Goal: Transaction & Acquisition: Purchase product/service

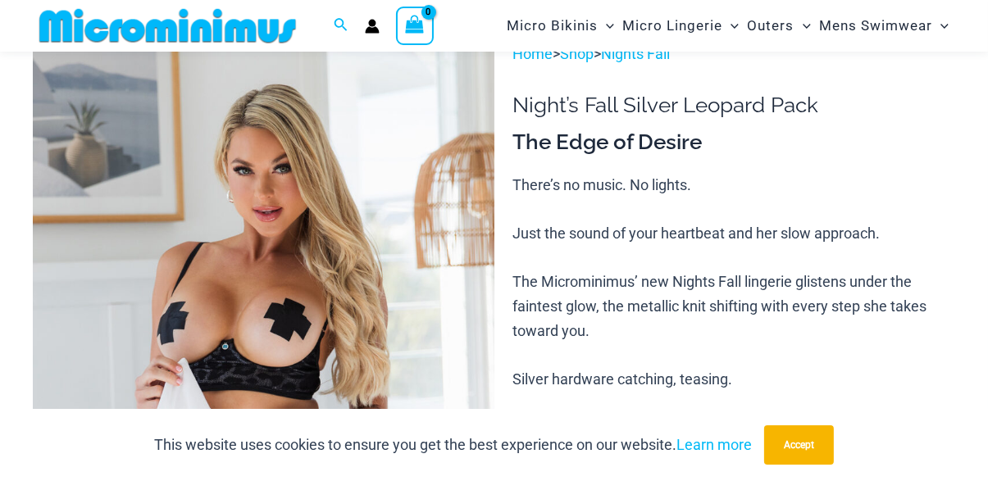
scroll to position [111, 0]
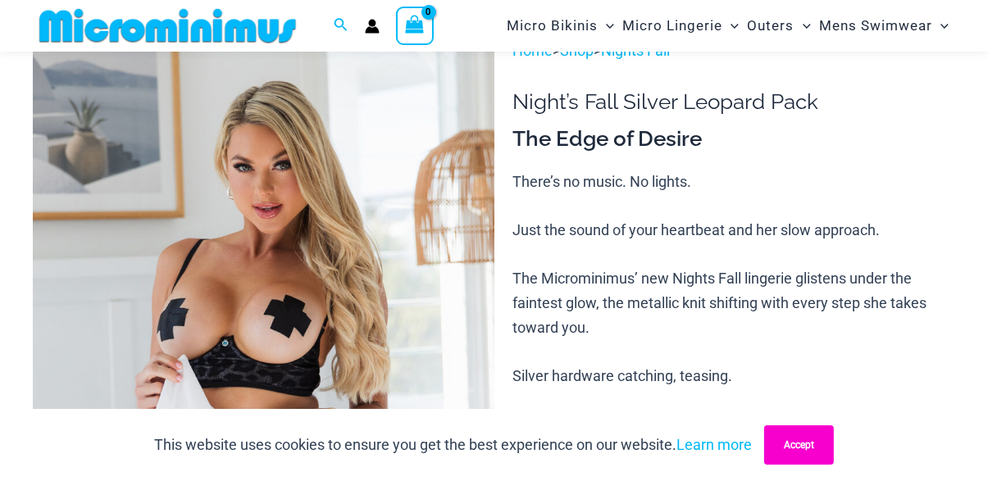
click at [817, 465] on button "Accept" at bounding box center [799, 445] width 70 height 39
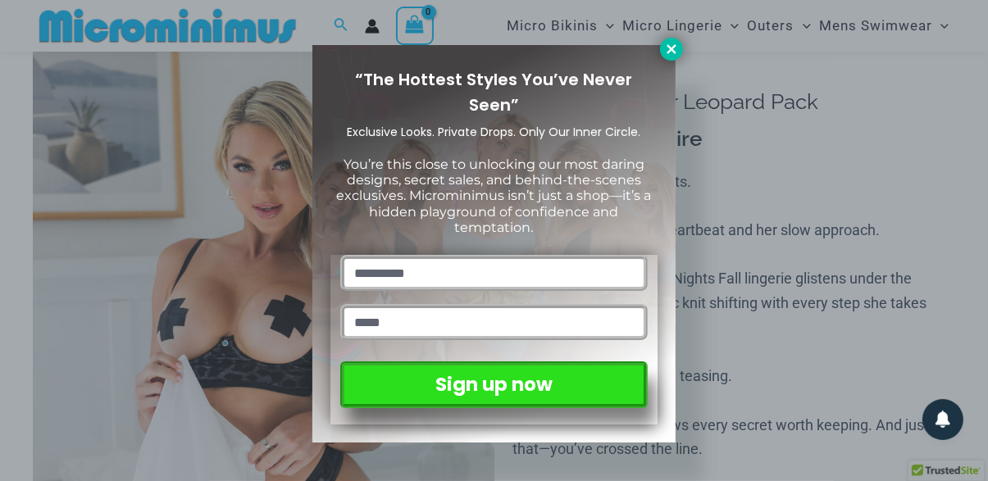
click at [671, 51] on icon at bounding box center [671, 49] width 15 height 15
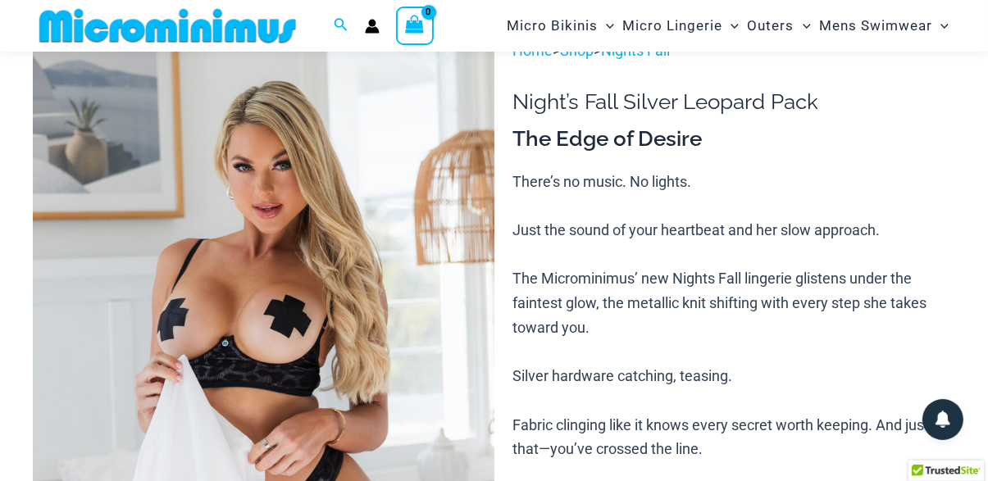
click at [695, 261] on p "There’s no music. No lights. Just the sound of your heartbeat and her slow appr…" at bounding box center [733, 364] width 443 height 389
click at [344, 266] on img at bounding box center [264, 385] width 462 height 692
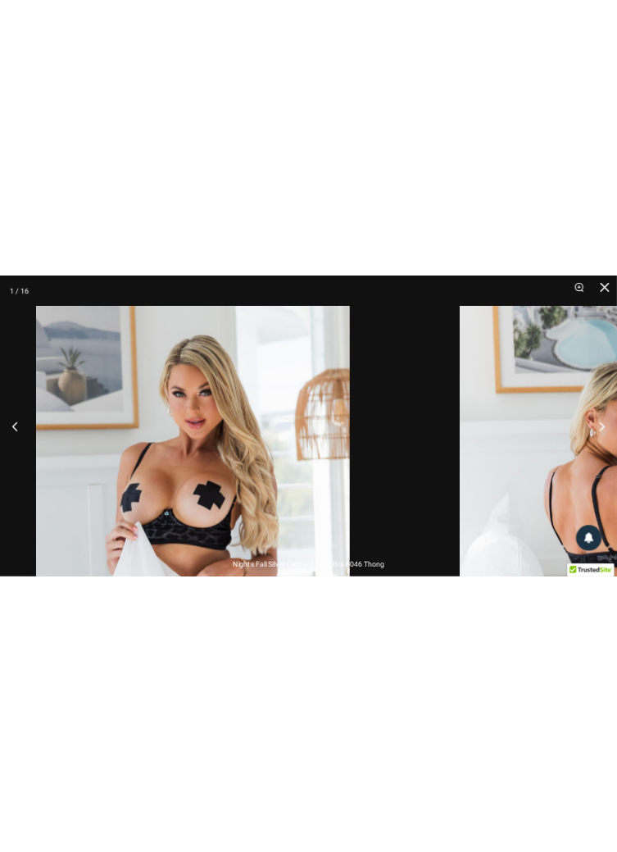
scroll to position [106, 0]
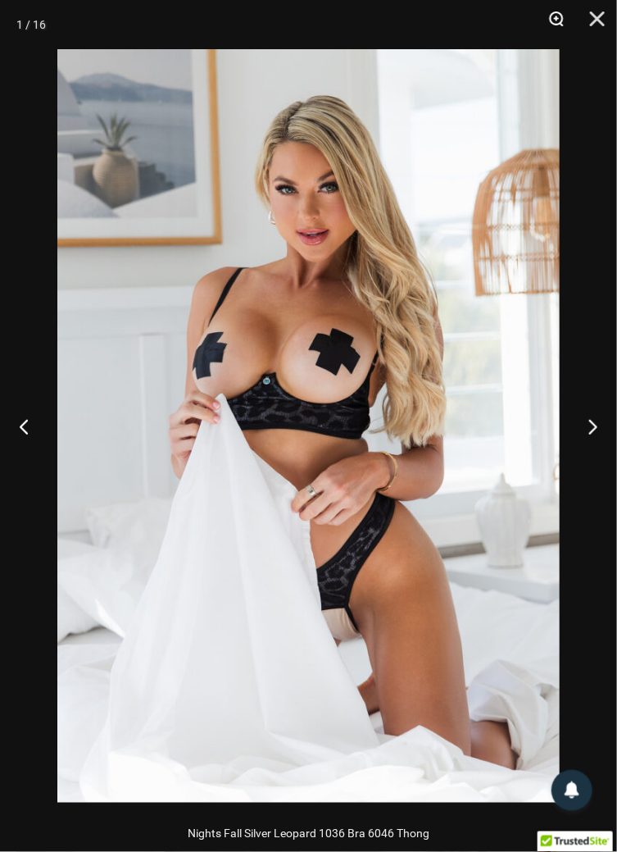
click at [562, 23] on button "Zoom" at bounding box center [550, 24] width 41 height 49
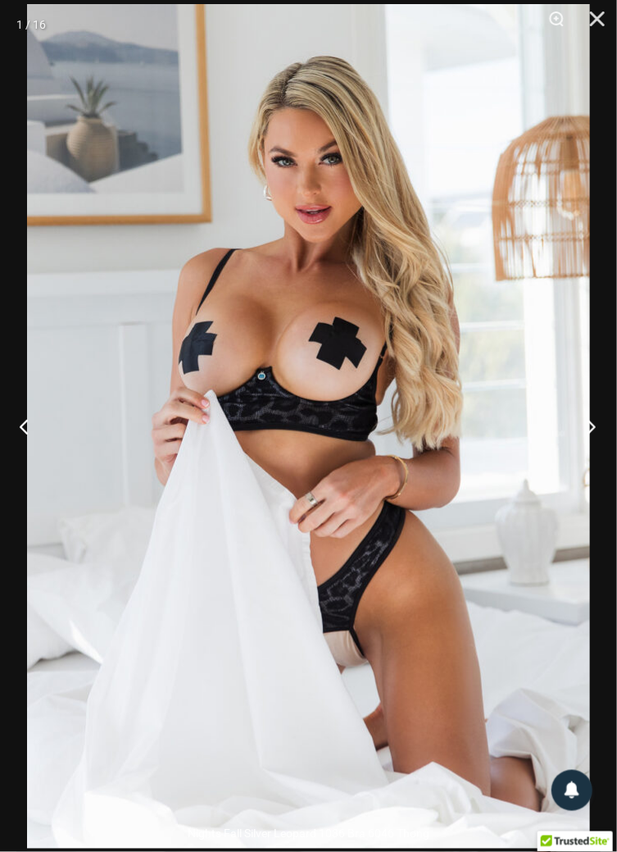
click at [585, 426] on button "Next" at bounding box center [586, 426] width 61 height 82
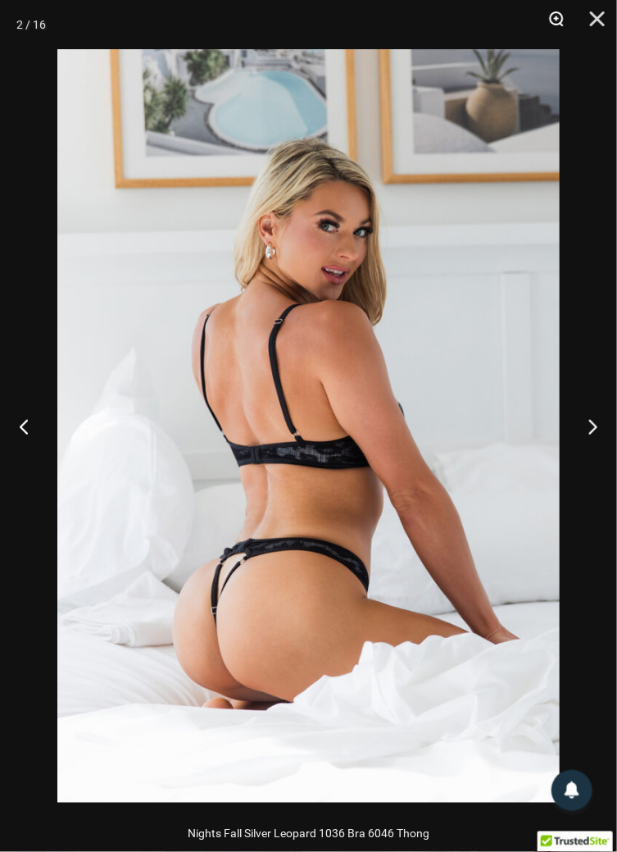
click at [566, 19] on button "Zoom" at bounding box center [550, 24] width 41 height 49
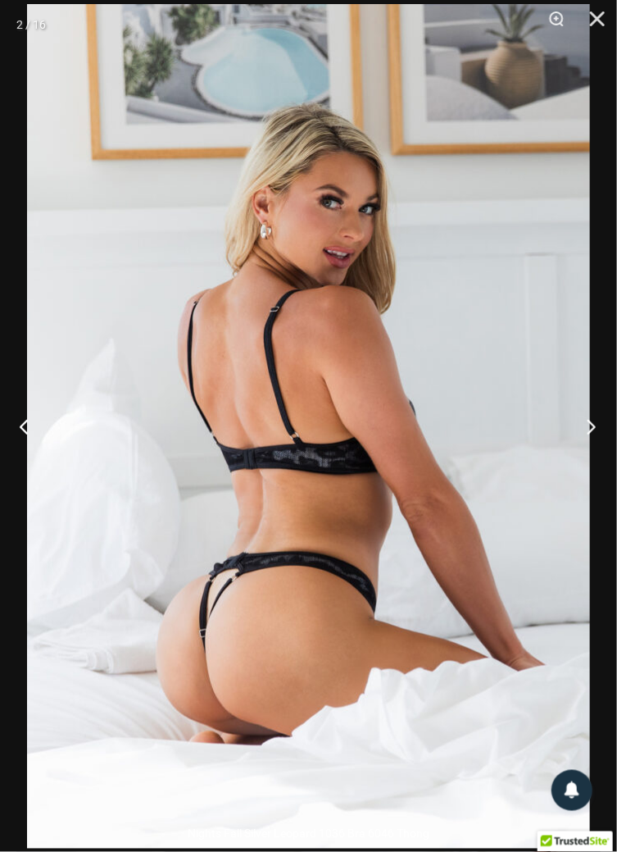
click at [598, 427] on button "Next" at bounding box center [586, 426] width 61 height 82
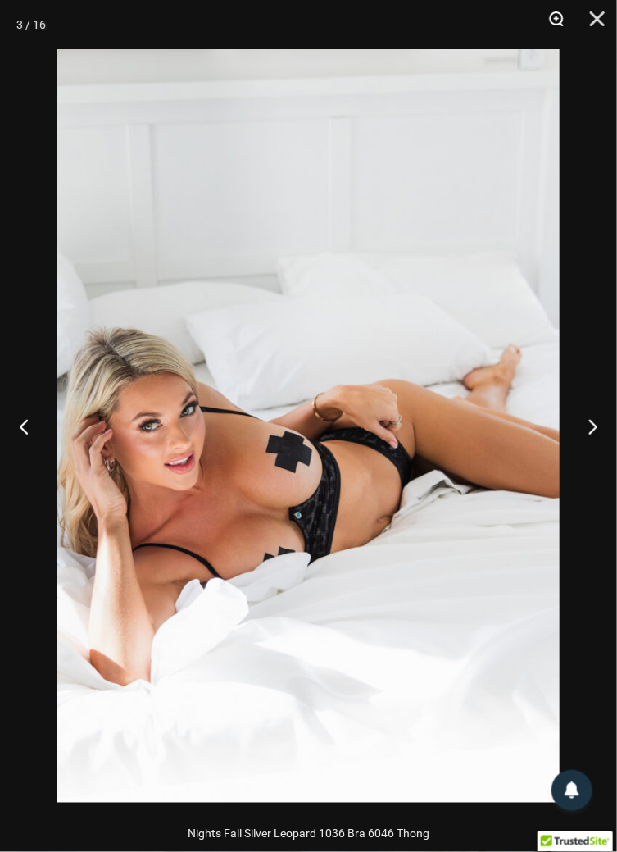
click at [559, 24] on button "Zoom" at bounding box center [550, 24] width 41 height 49
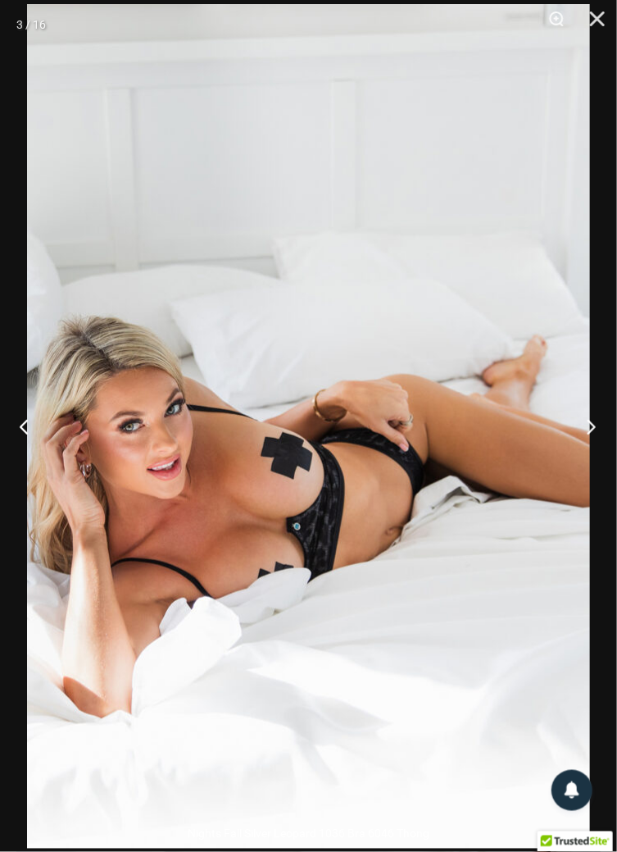
click at [591, 431] on button "Next" at bounding box center [586, 426] width 61 height 82
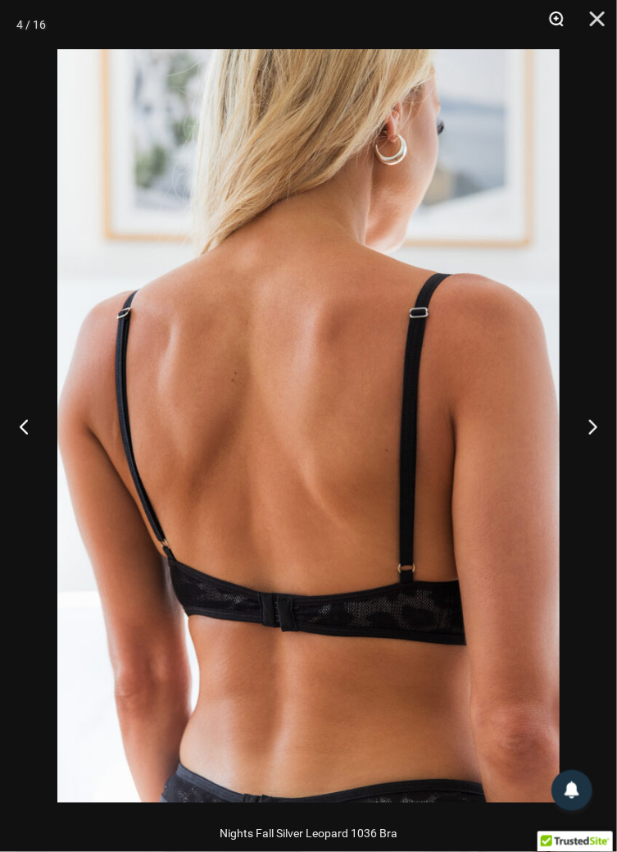
click at [558, 25] on button "Zoom" at bounding box center [550, 24] width 41 height 49
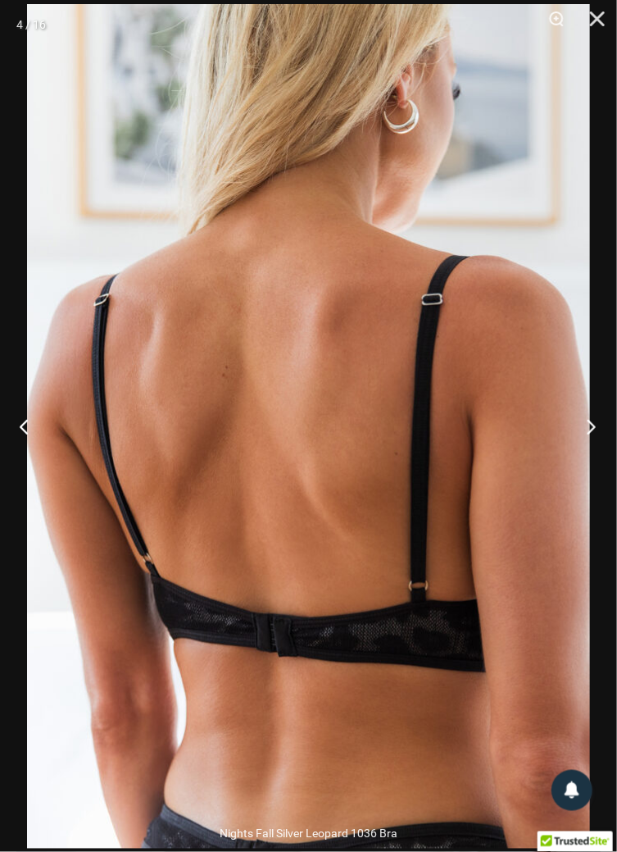
click at [596, 432] on button "Next" at bounding box center [586, 426] width 61 height 82
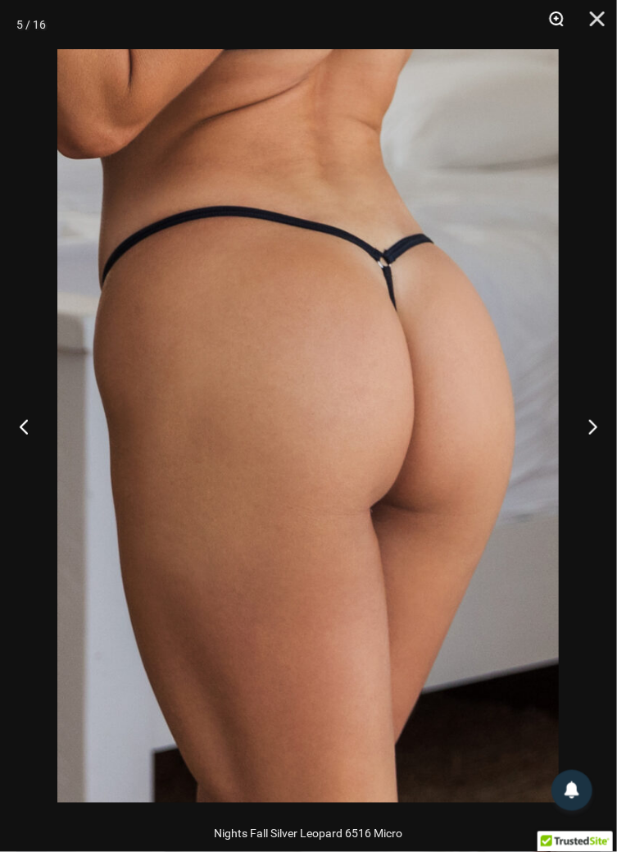
click at [559, 15] on button "Zoom" at bounding box center [550, 24] width 41 height 49
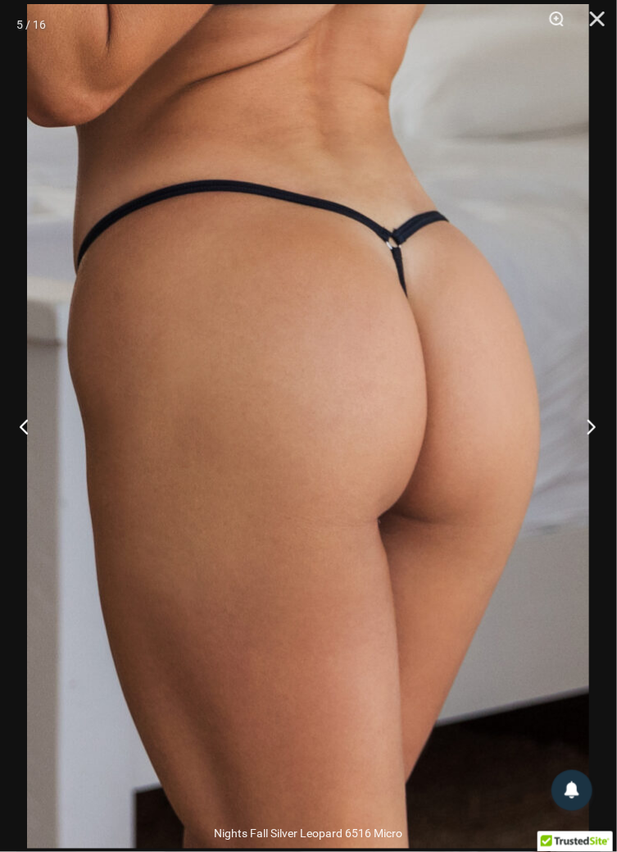
click at [597, 428] on button "Next" at bounding box center [586, 426] width 61 height 82
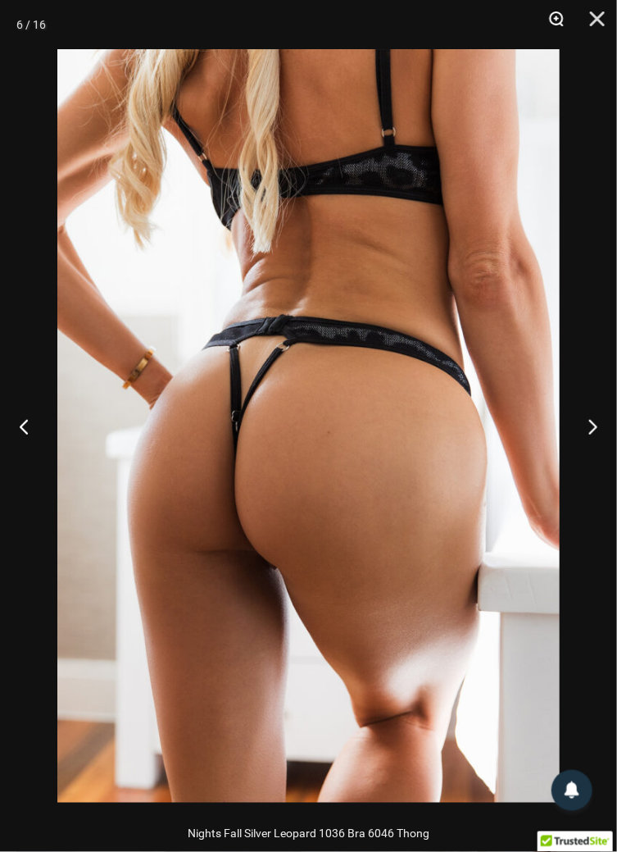
click at [557, 22] on button "Zoom" at bounding box center [550, 24] width 41 height 49
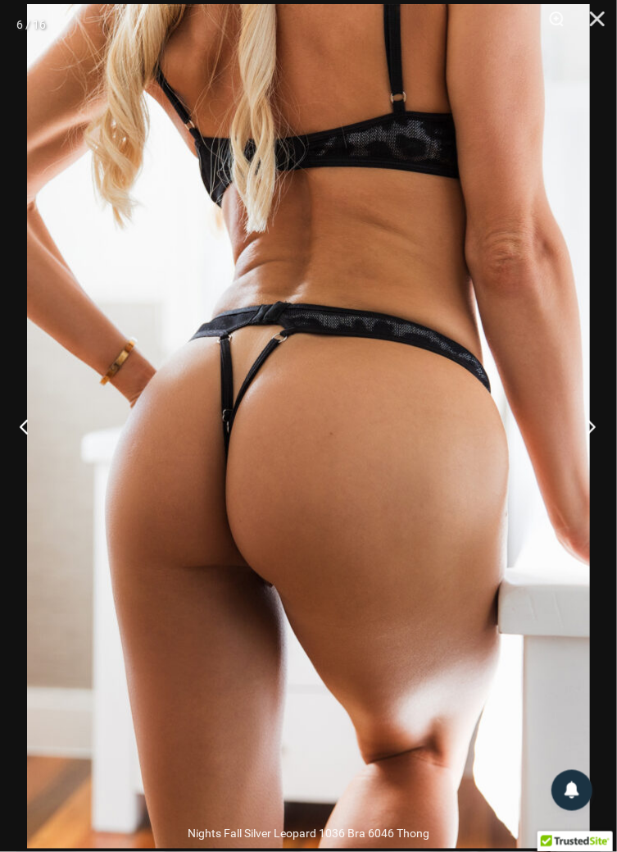
click at [594, 430] on button "Next" at bounding box center [586, 426] width 61 height 82
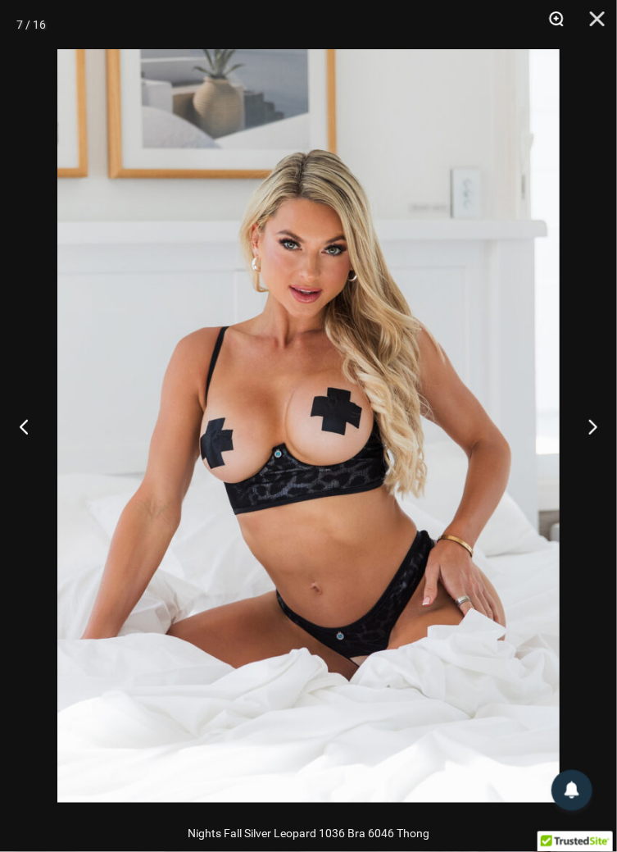
click at [564, 17] on button "Zoom" at bounding box center [550, 24] width 41 height 49
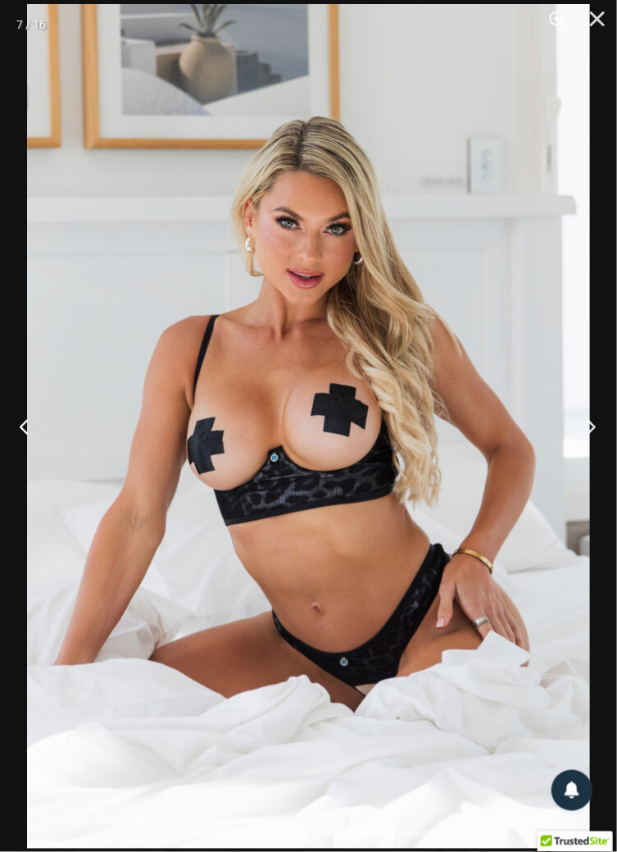
click at [594, 428] on button "Next" at bounding box center [586, 426] width 61 height 82
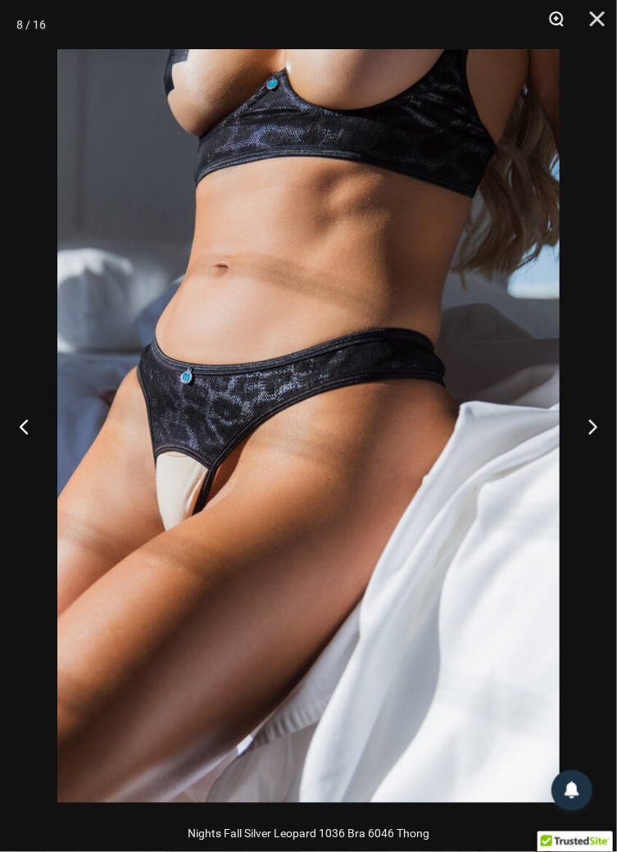
click at [558, 21] on button "Zoom" at bounding box center [550, 24] width 41 height 49
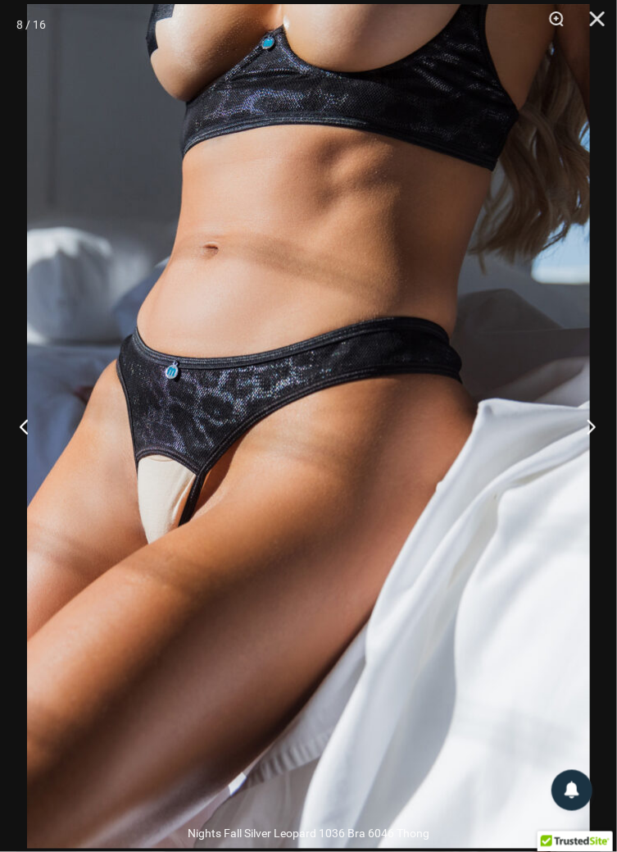
click at [594, 426] on button "Next" at bounding box center [586, 426] width 61 height 82
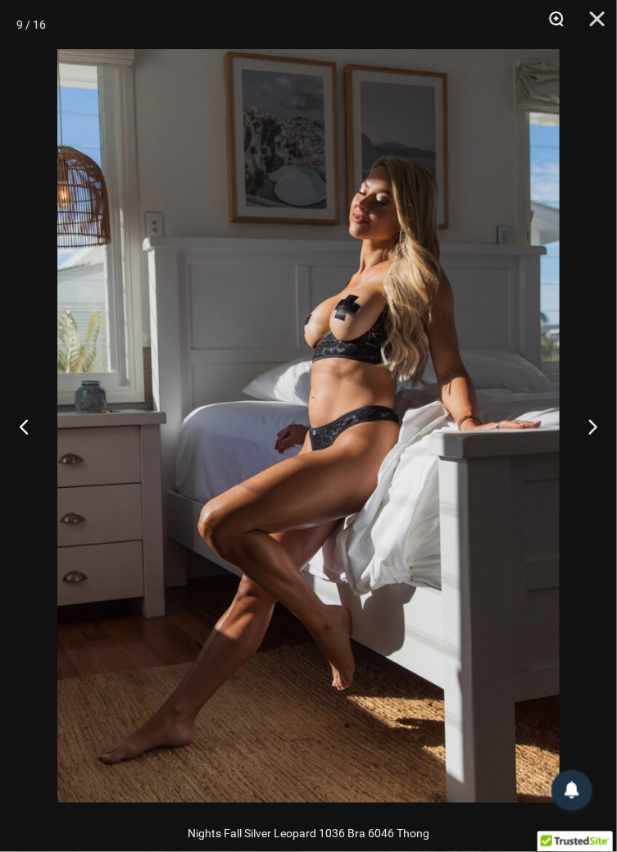
click at [565, 21] on button "Zoom" at bounding box center [550, 24] width 41 height 49
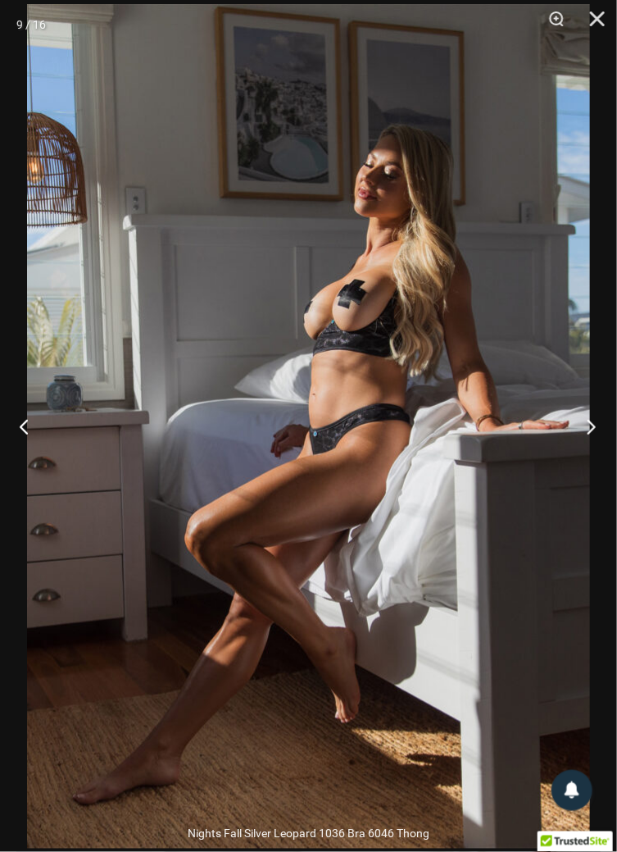
click at [594, 433] on button "Next" at bounding box center [586, 426] width 61 height 82
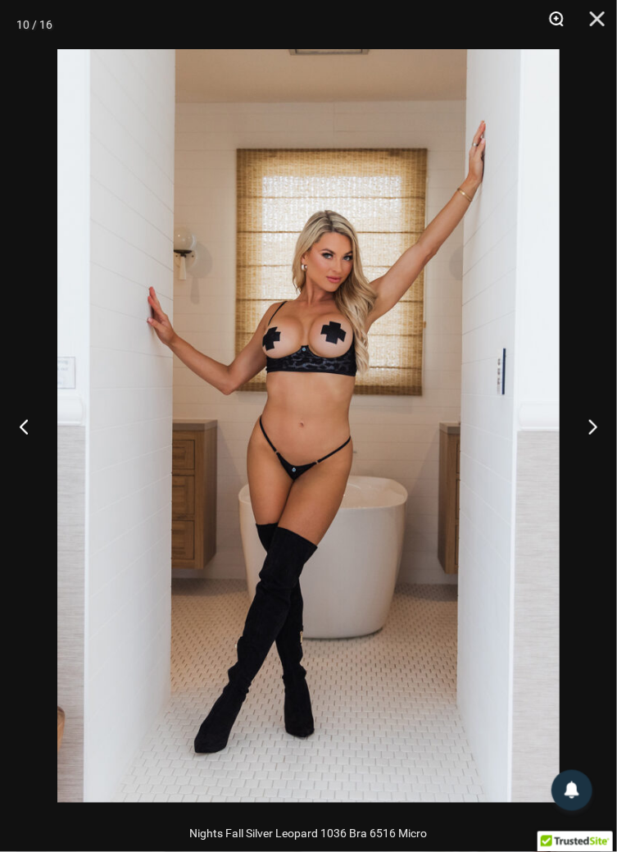
click at [565, 18] on button "Zoom" at bounding box center [550, 24] width 41 height 49
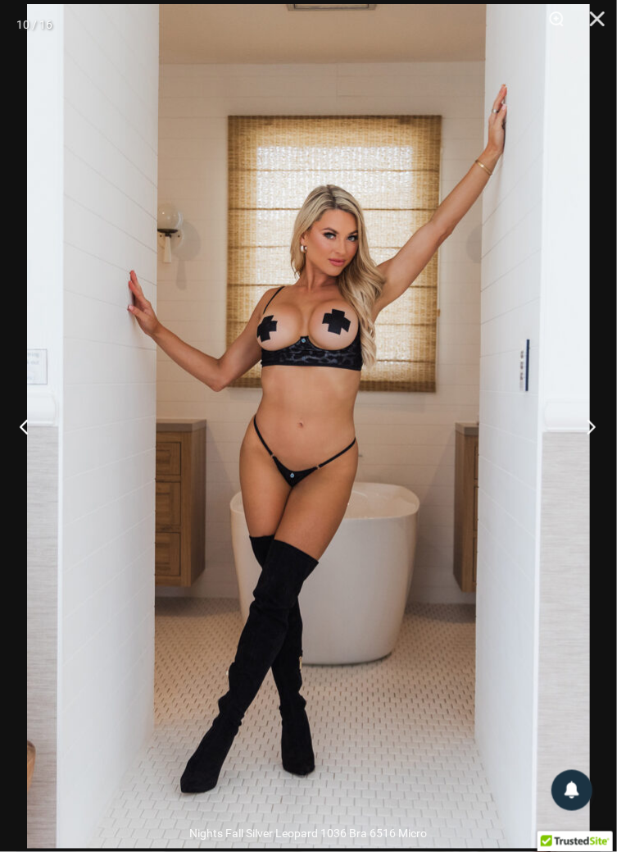
click at [592, 429] on button "Next" at bounding box center [586, 426] width 61 height 82
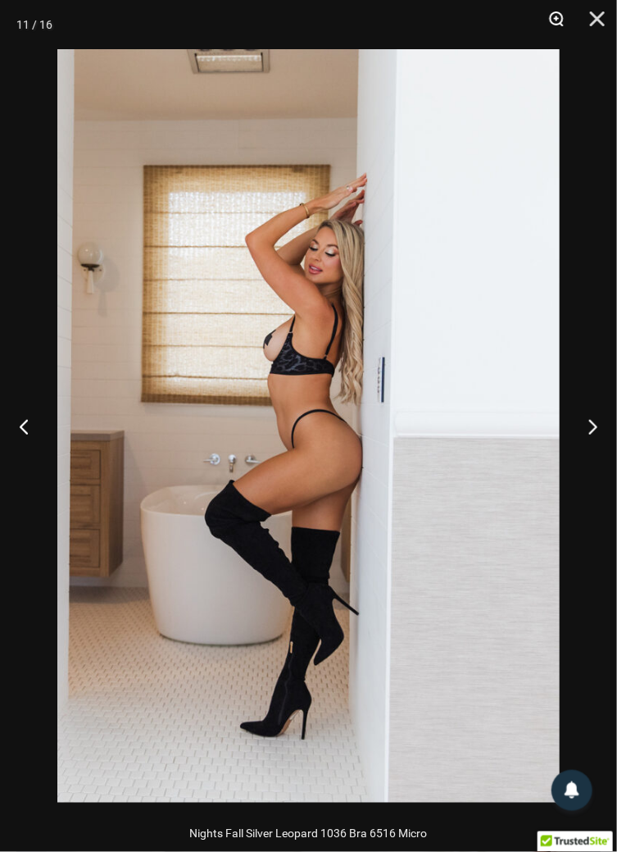
click at [553, 25] on button "Zoom" at bounding box center [550, 24] width 41 height 49
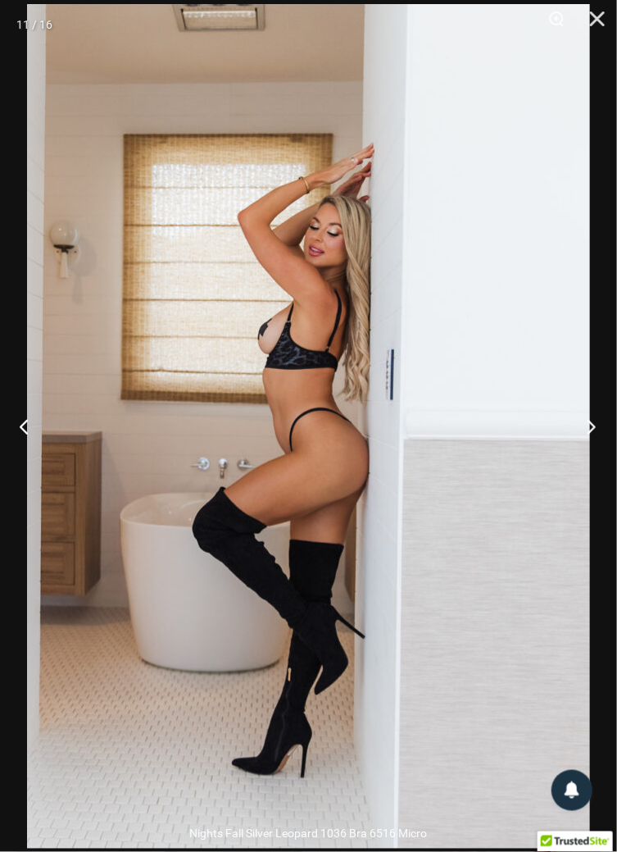
click at [594, 426] on button "Next" at bounding box center [586, 426] width 61 height 82
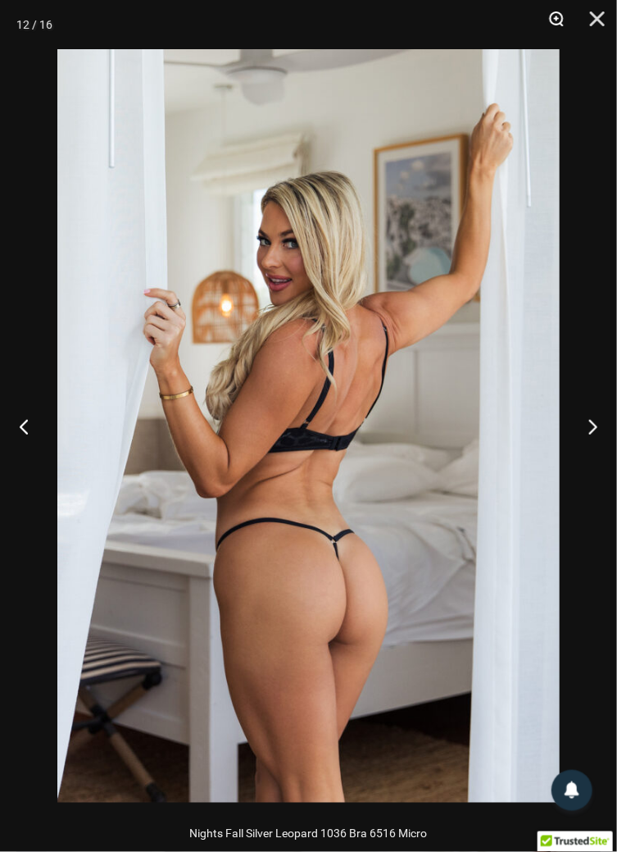
click at [560, 17] on button "Zoom" at bounding box center [550, 24] width 41 height 49
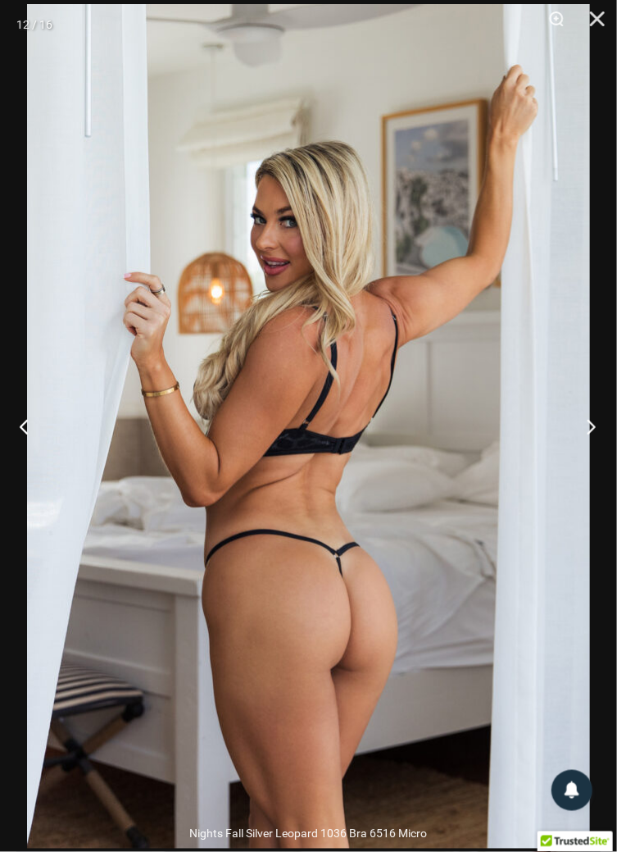
click at [591, 430] on button "Next" at bounding box center [586, 426] width 61 height 82
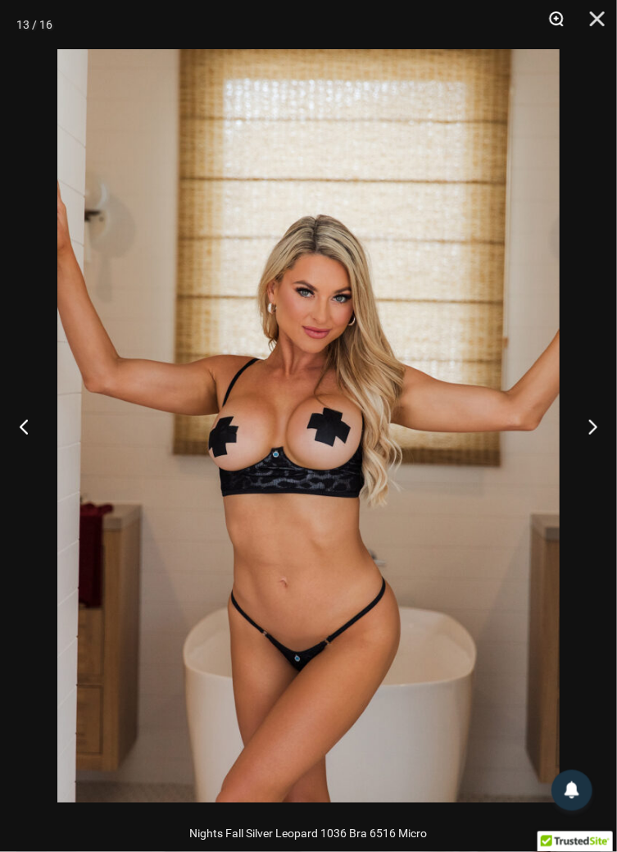
click at [558, 21] on button "Zoom" at bounding box center [550, 24] width 41 height 49
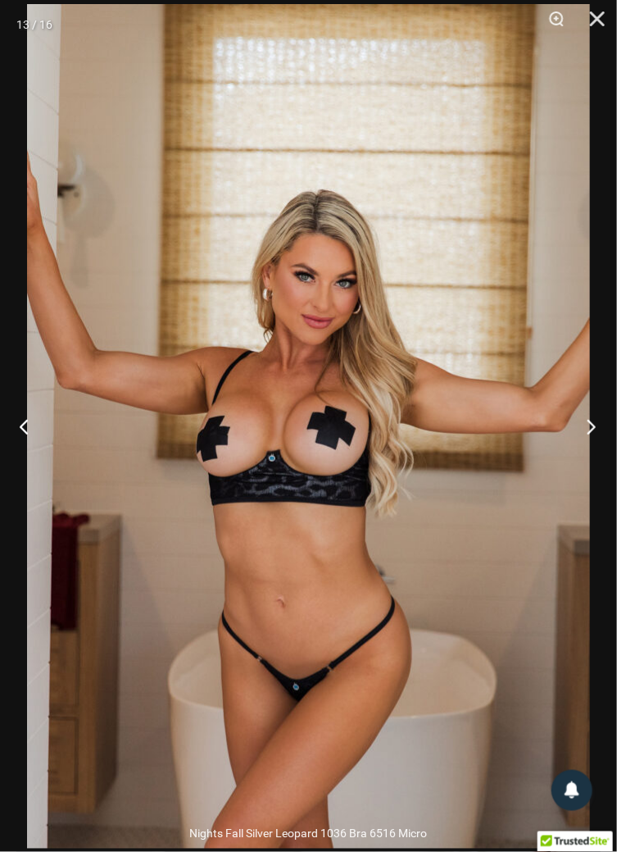
click at [597, 421] on button "Next" at bounding box center [586, 426] width 61 height 82
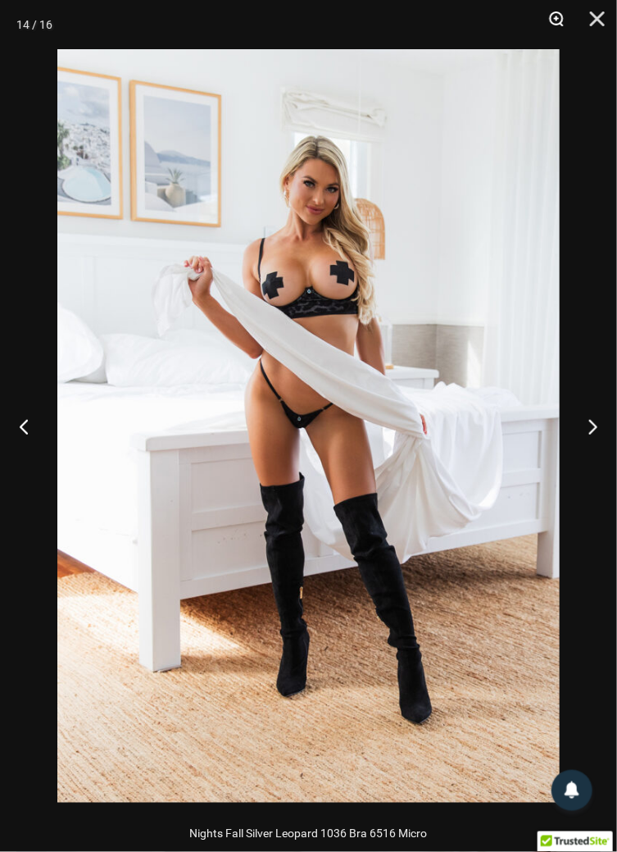
click at [566, 16] on button "Zoom" at bounding box center [550, 24] width 41 height 49
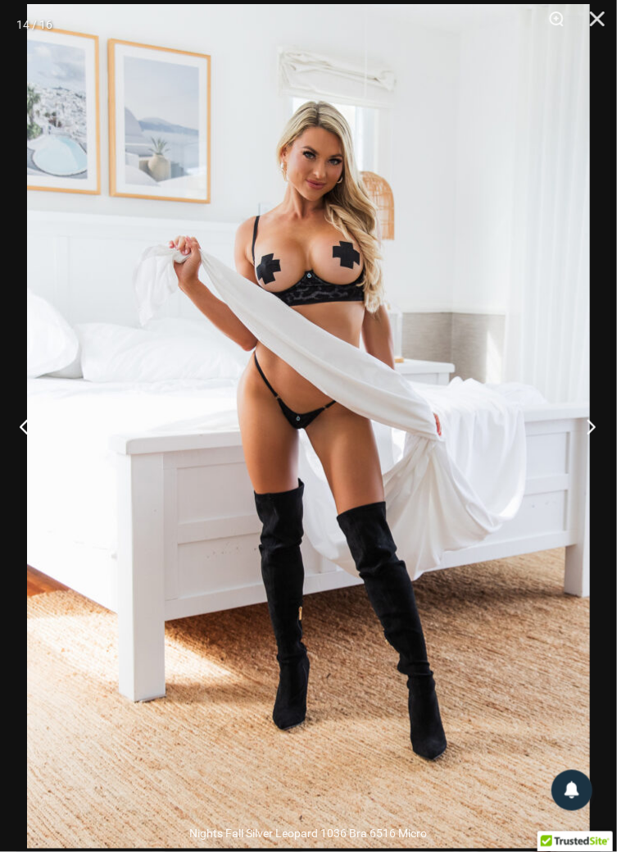
click at [599, 431] on button "Next" at bounding box center [586, 426] width 61 height 82
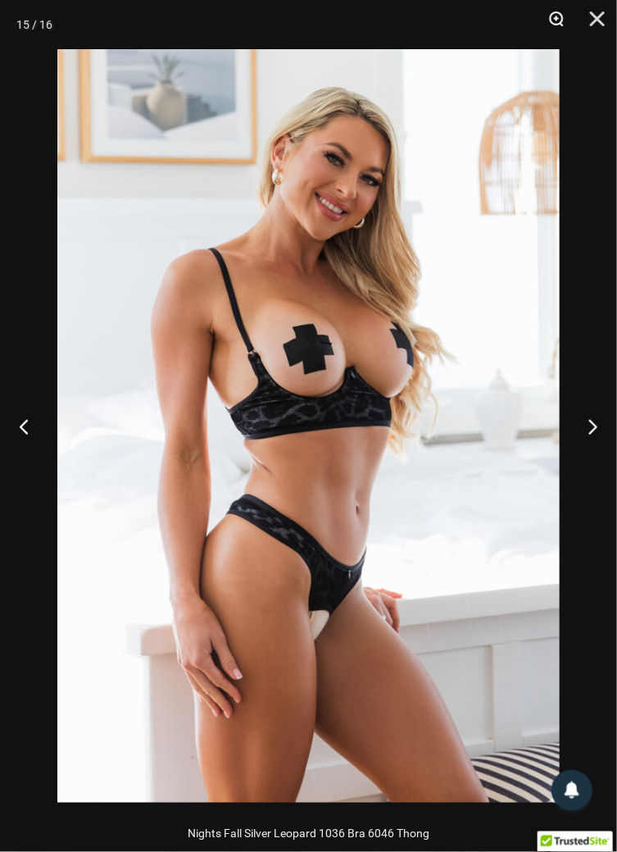
click at [558, 18] on button "Zoom" at bounding box center [550, 24] width 41 height 49
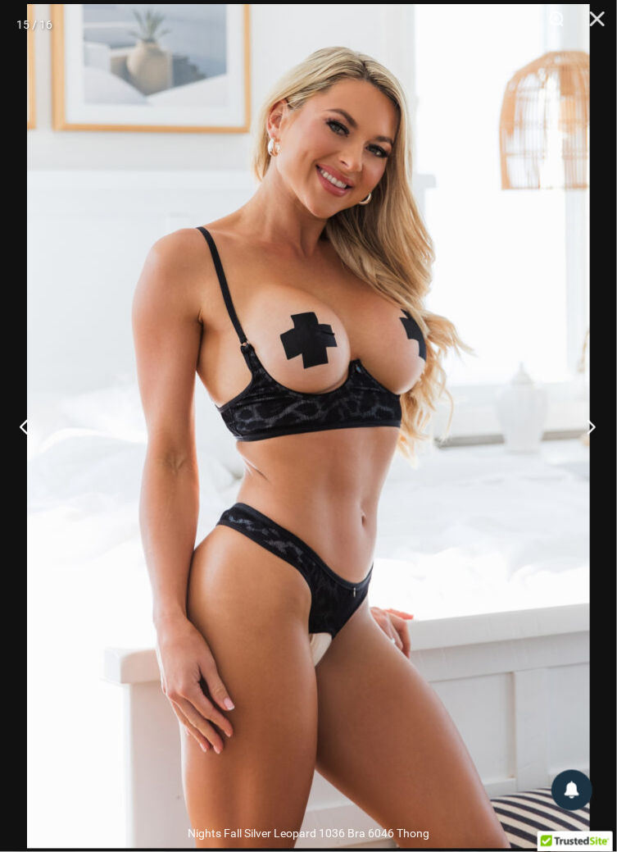
click at [585, 434] on button "Next" at bounding box center [586, 426] width 61 height 82
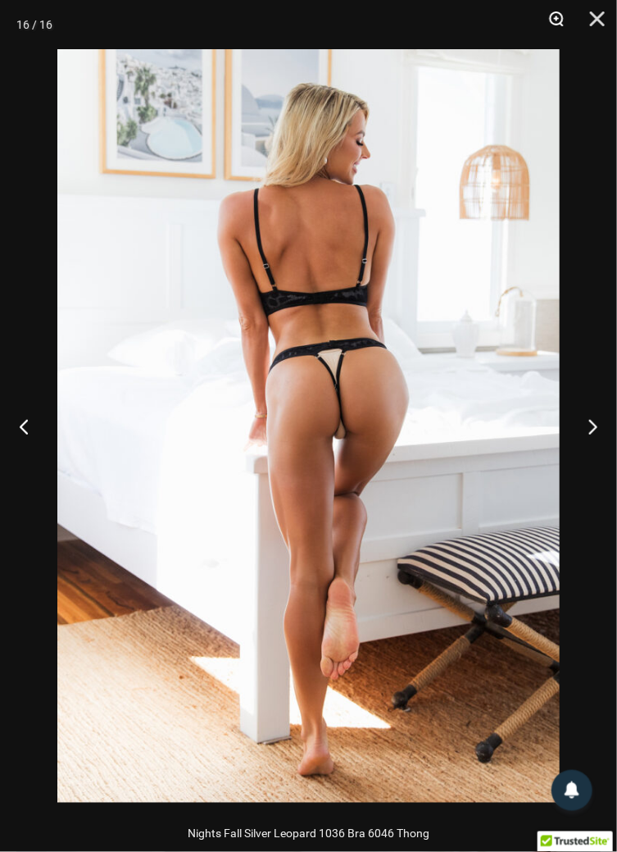
click at [567, 25] on button "Zoom" at bounding box center [550, 24] width 41 height 49
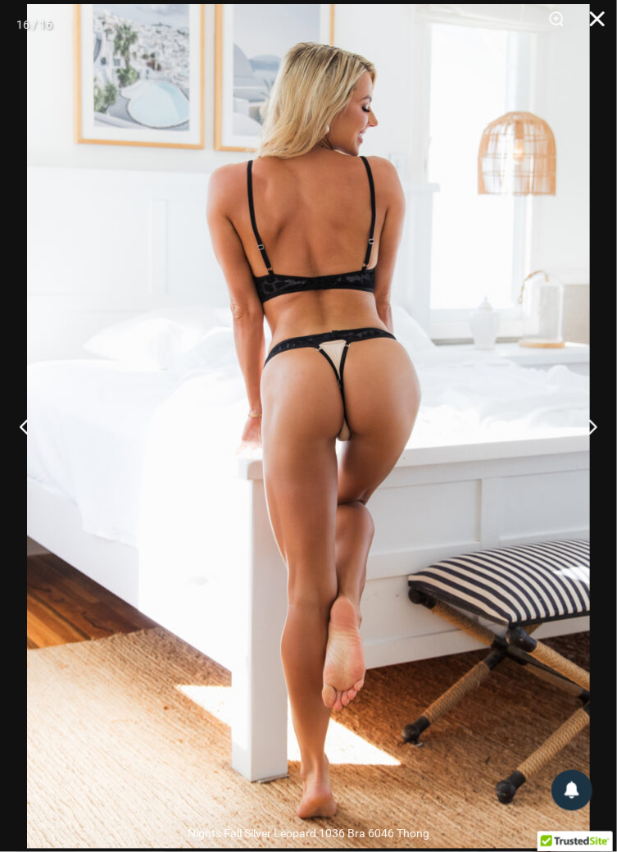
click at [597, 9] on button "Close" at bounding box center [591, 24] width 41 height 49
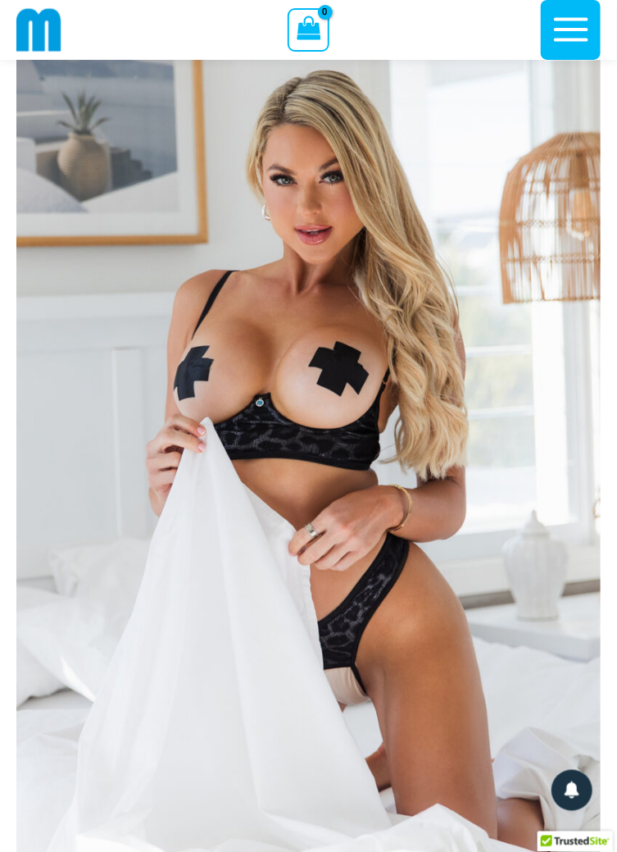
click at [570, 29] on icon "button" at bounding box center [571, 30] width 34 height 24
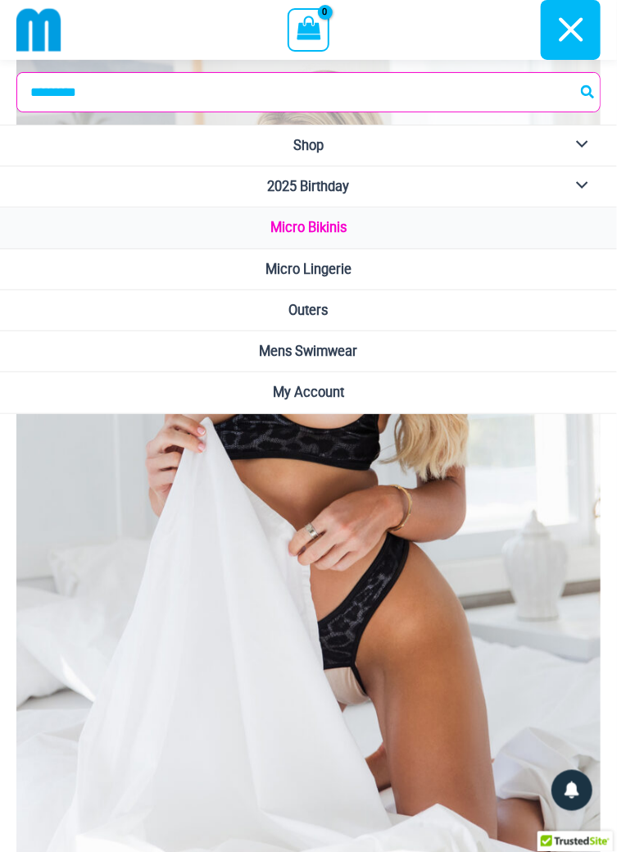
click at [319, 227] on span "Micro Bikinis" at bounding box center [309, 228] width 76 height 16
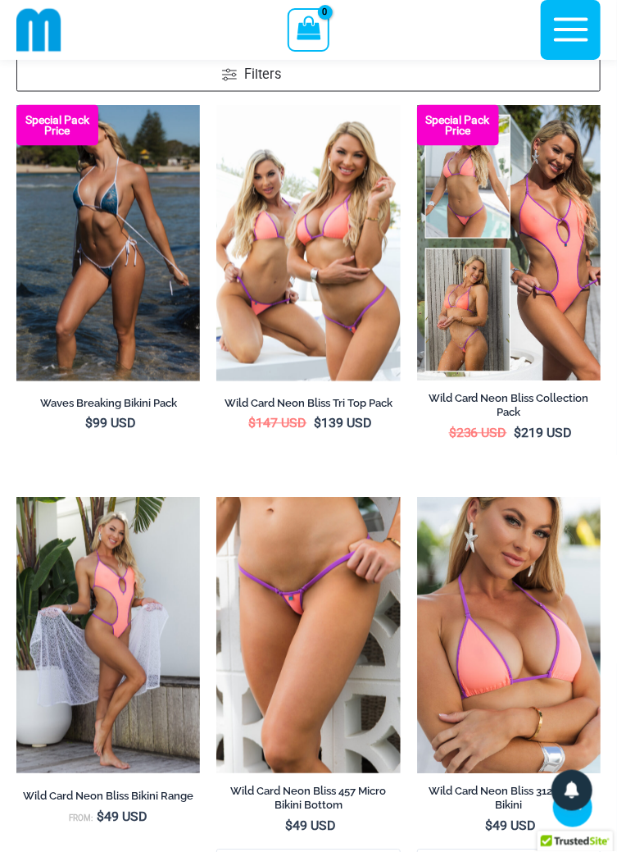
scroll to position [586, 0]
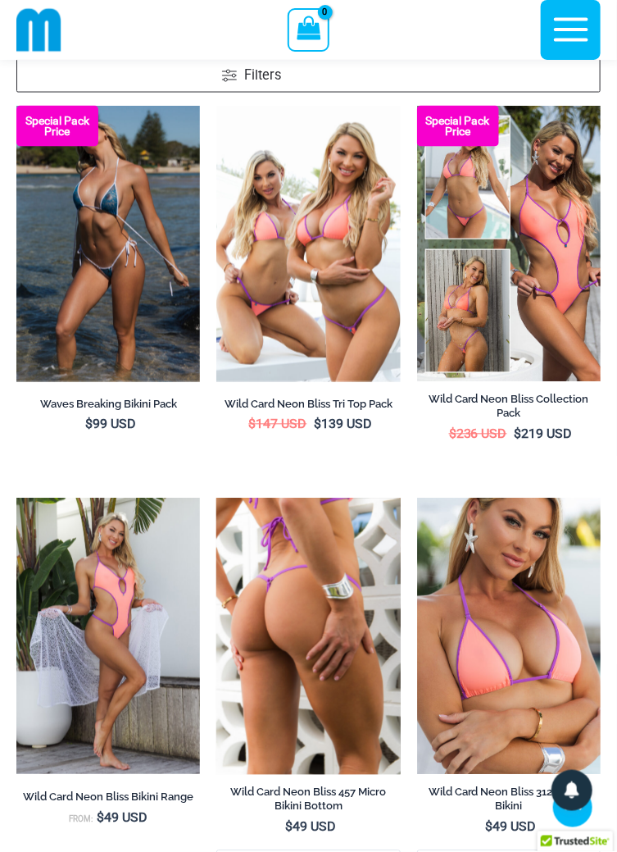
click at [334, 673] on img at bounding box center [308, 636] width 184 height 275
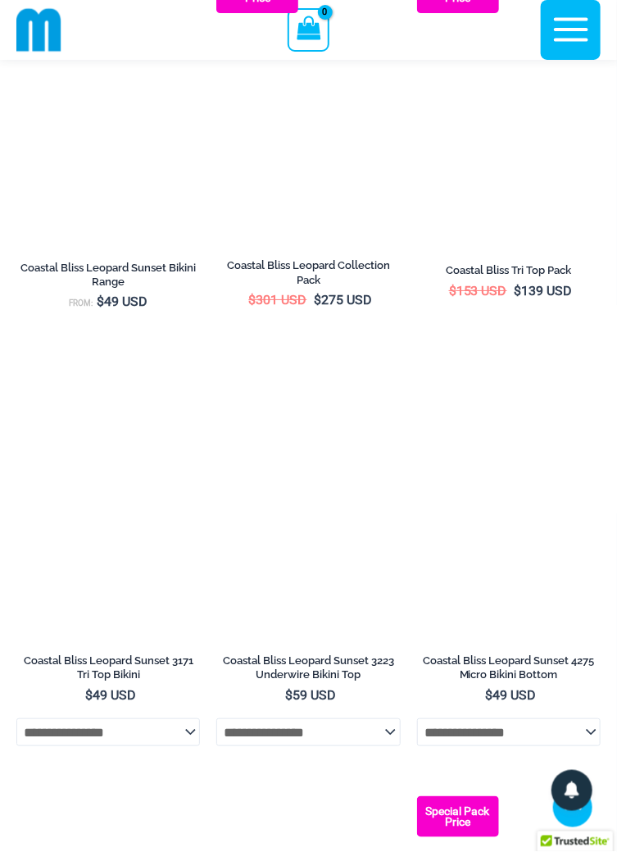
scroll to position [2898, 0]
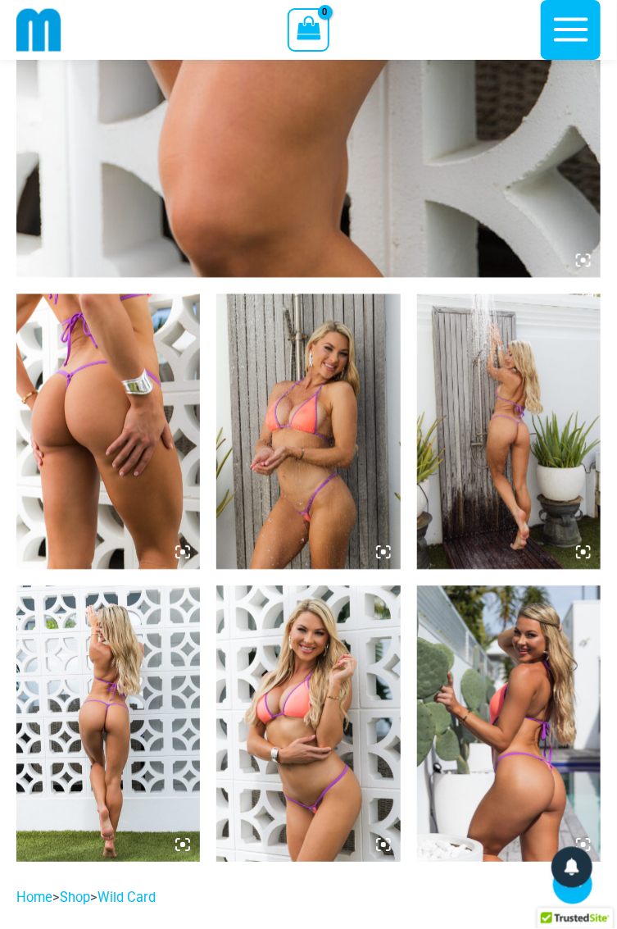
scroll to position [722, 0]
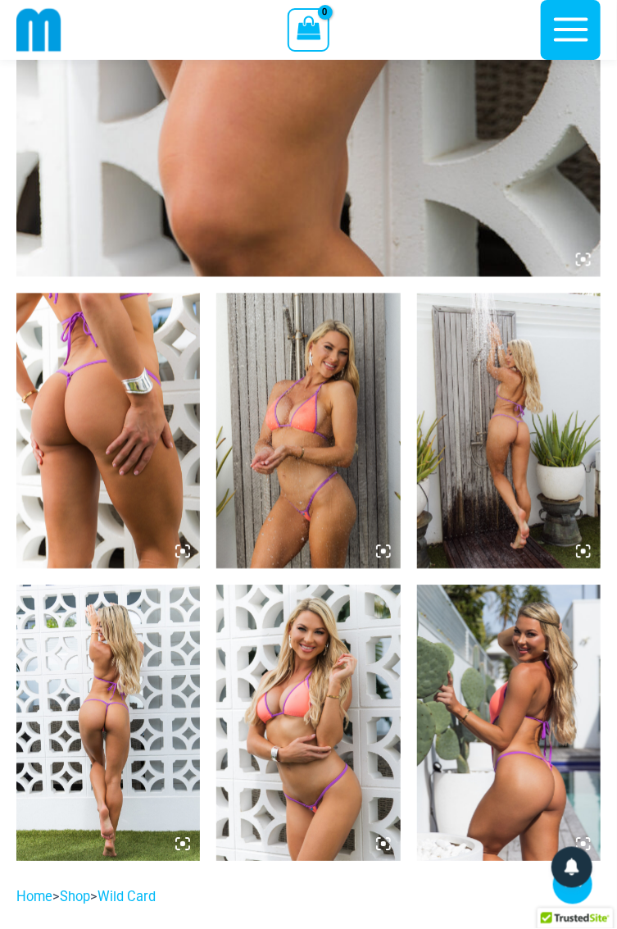
click at [120, 407] on img at bounding box center [108, 431] width 184 height 275
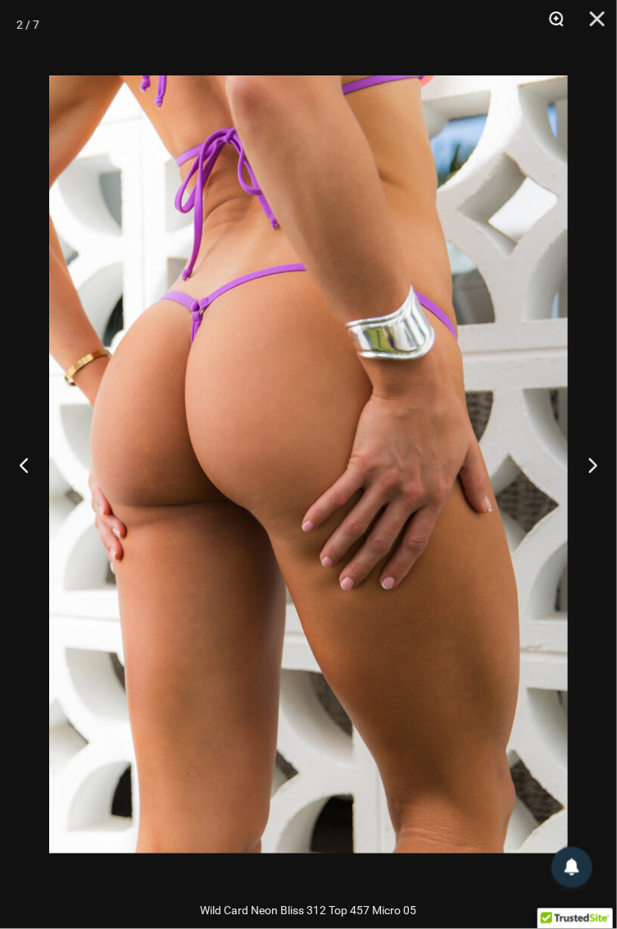
click at [564, 28] on button "Zoom" at bounding box center [550, 24] width 41 height 49
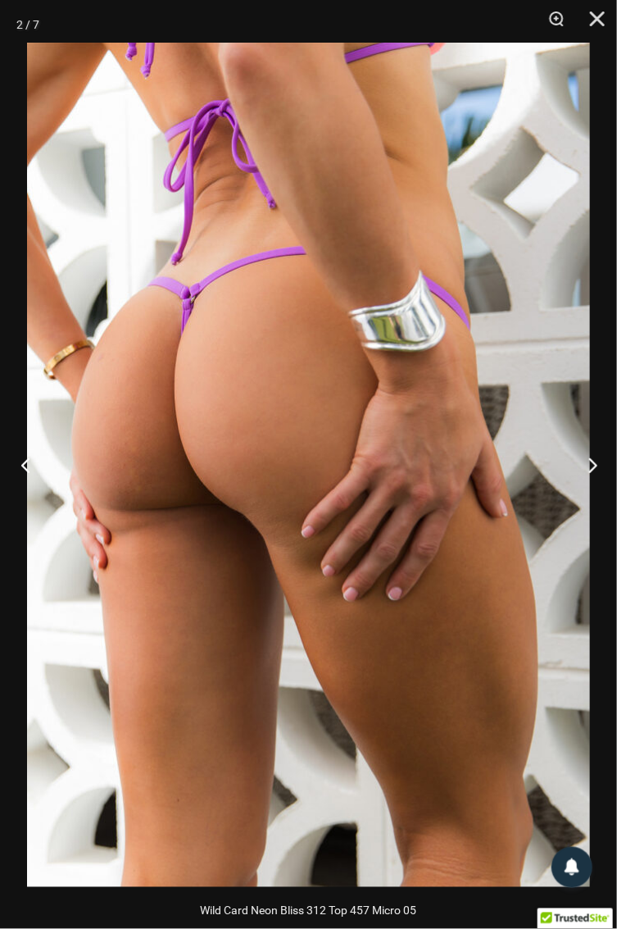
click at [31, 470] on button "Previous" at bounding box center [30, 465] width 61 height 82
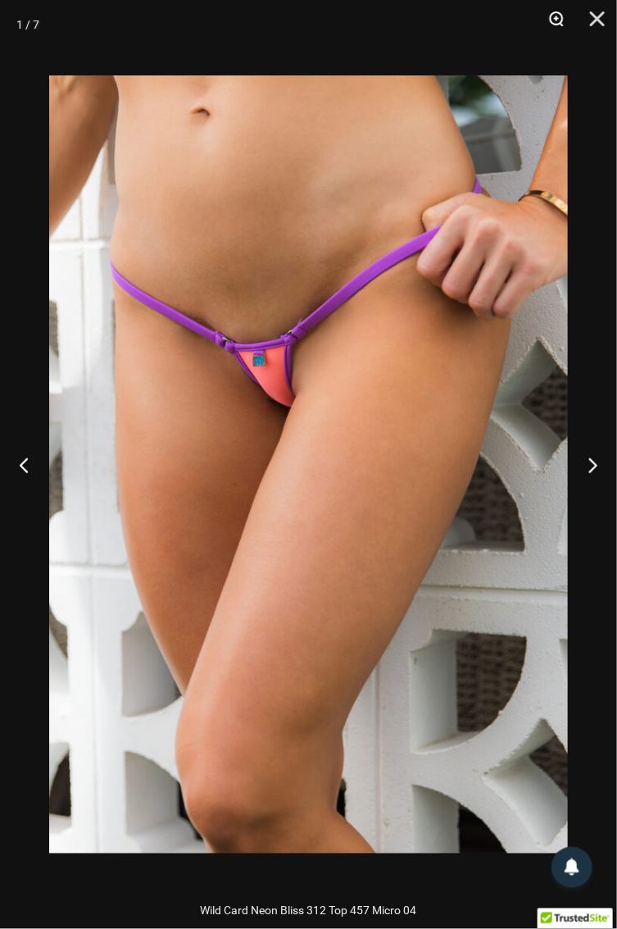
click at [558, 28] on button "Zoom" at bounding box center [550, 24] width 41 height 49
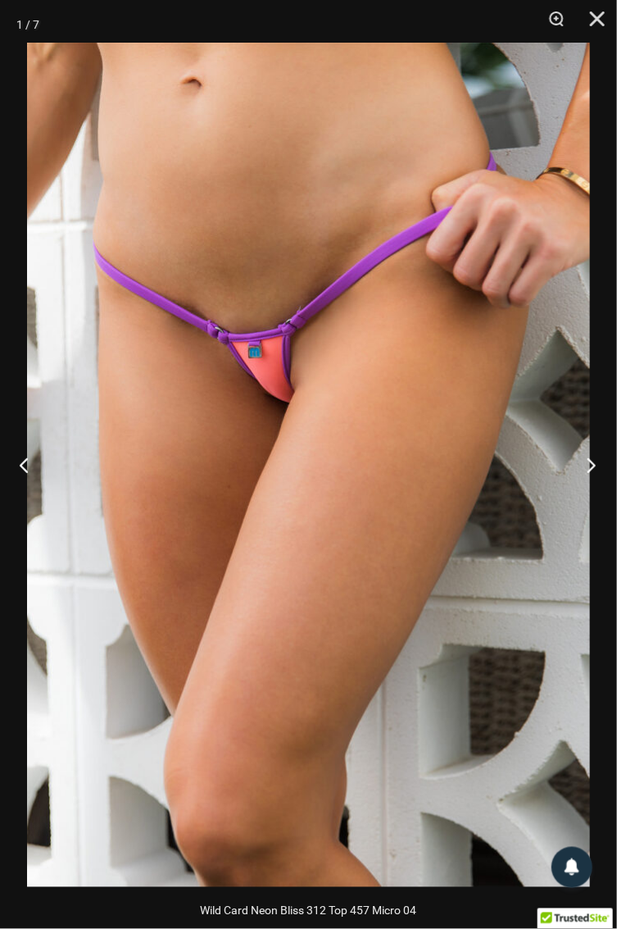
click at [590, 472] on button "Next" at bounding box center [586, 465] width 61 height 82
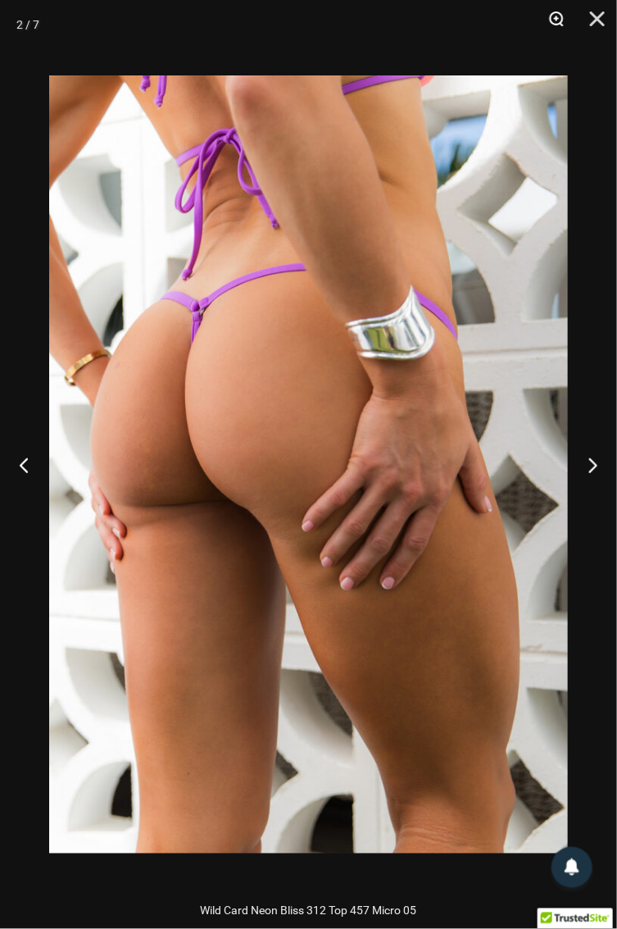
click at [562, 22] on button "Zoom" at bounding box center [550, 24] width 41 height 49
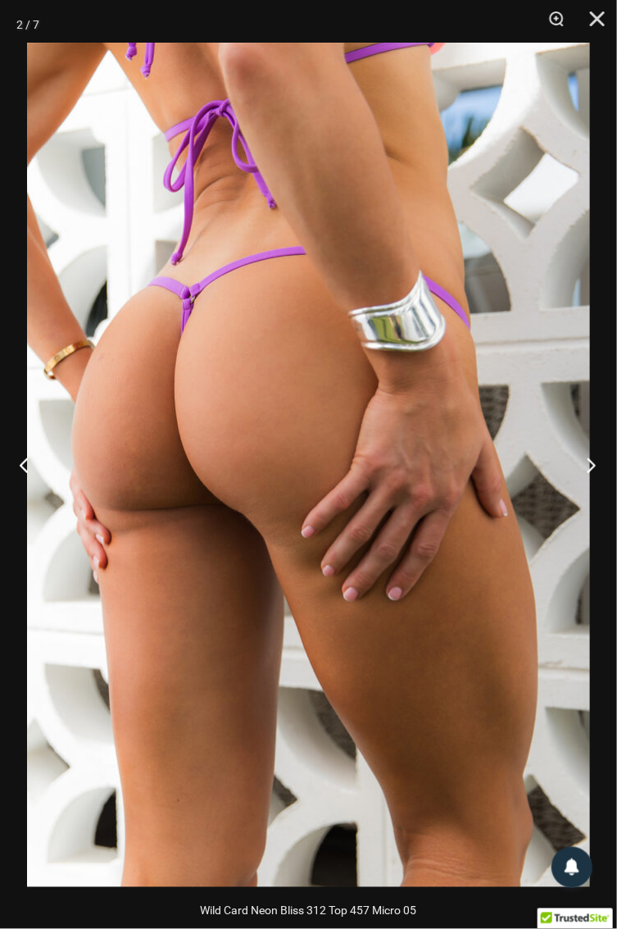
click at [594, 467] on button "Next" at bounding box center [586, 465] width 61 height 82
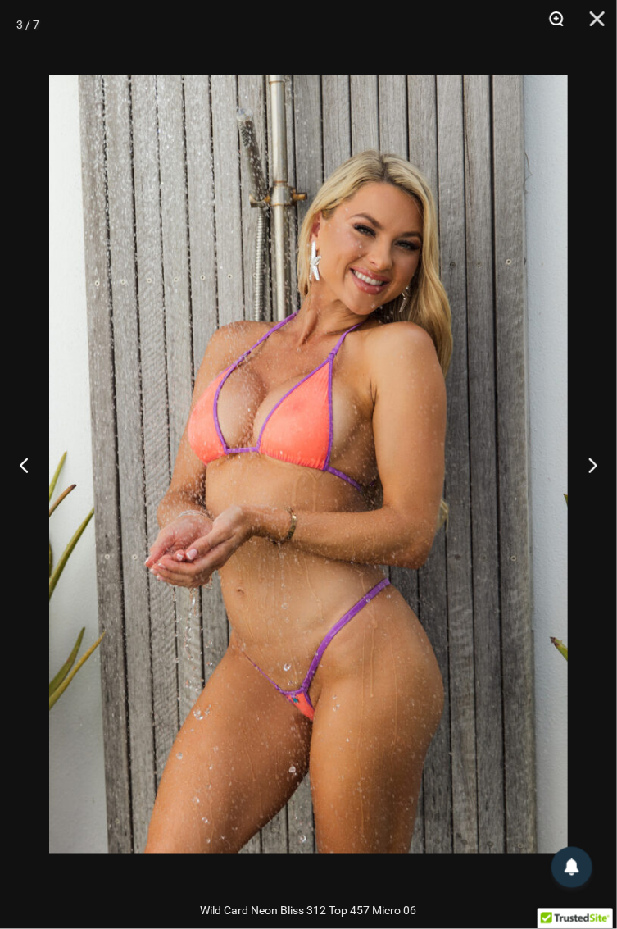
click at [559, 25] on button "Zoom" at bounding box center [550, 24] width 41 height 49
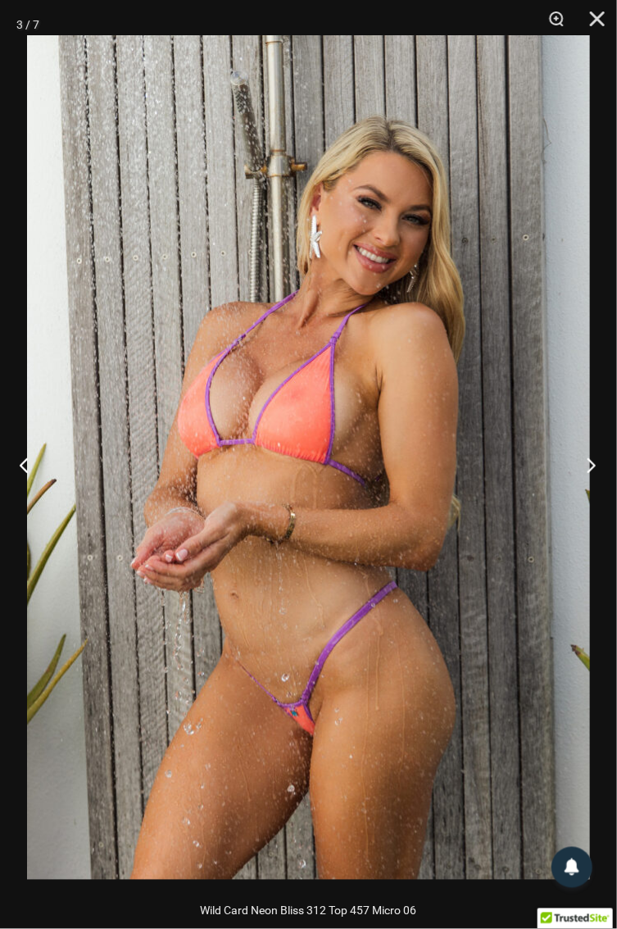
click at [589, 471] on button "Next" at bounding box center [586, 465] width 61 height 82
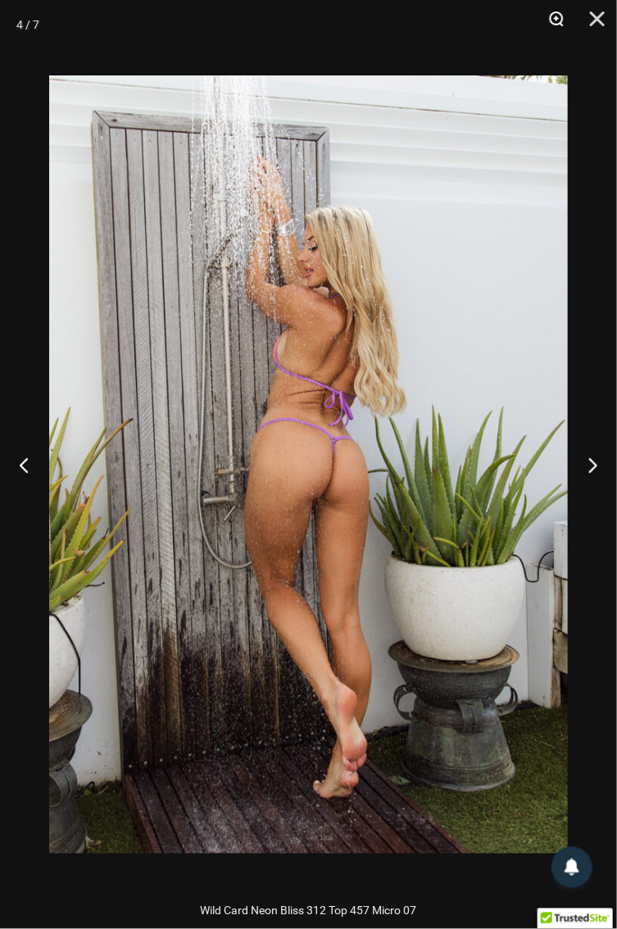
click at [561, 25] on button "Zoom" at bounding box center [550, 24] width 41 height 49
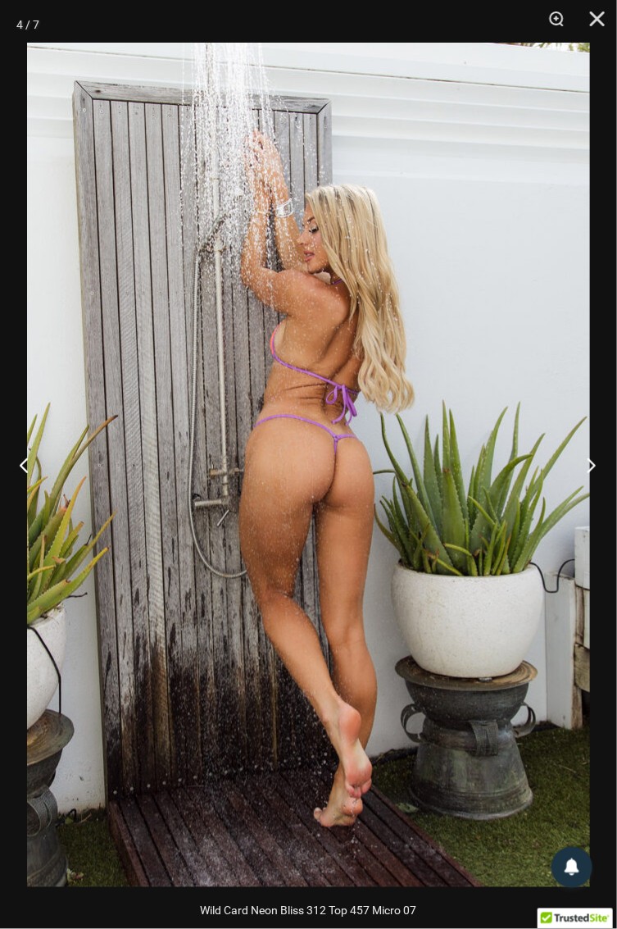
click at [592, 471] on button "Next" at bounding box center [586, 465] width 61 height 82
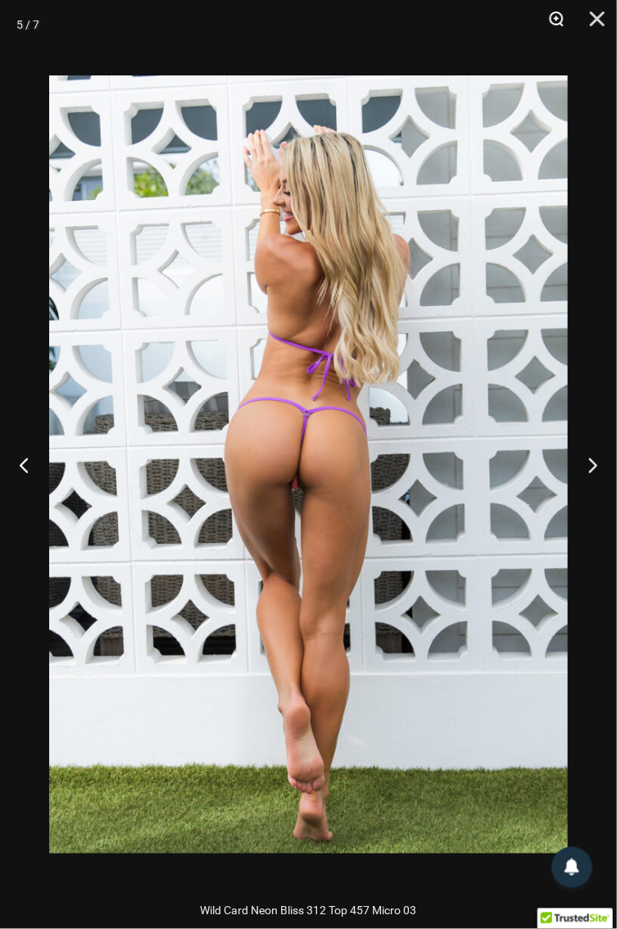
click at [564, 33] on button "Zoom" at bounding box center [550, 24] width 41 height 49
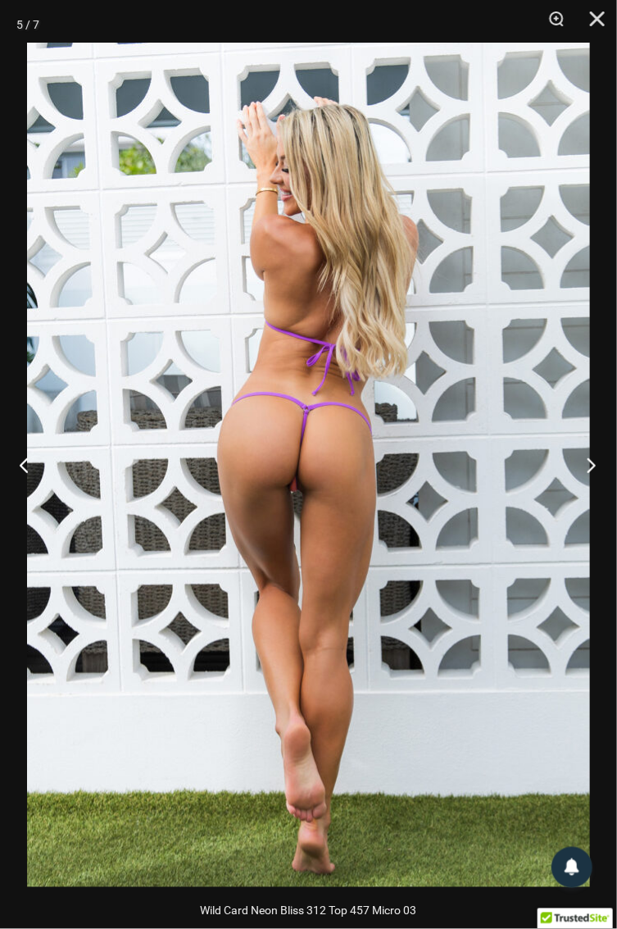
click at [589, 476] on button "Next" at bounding box center [586, 465] width 61 height 82
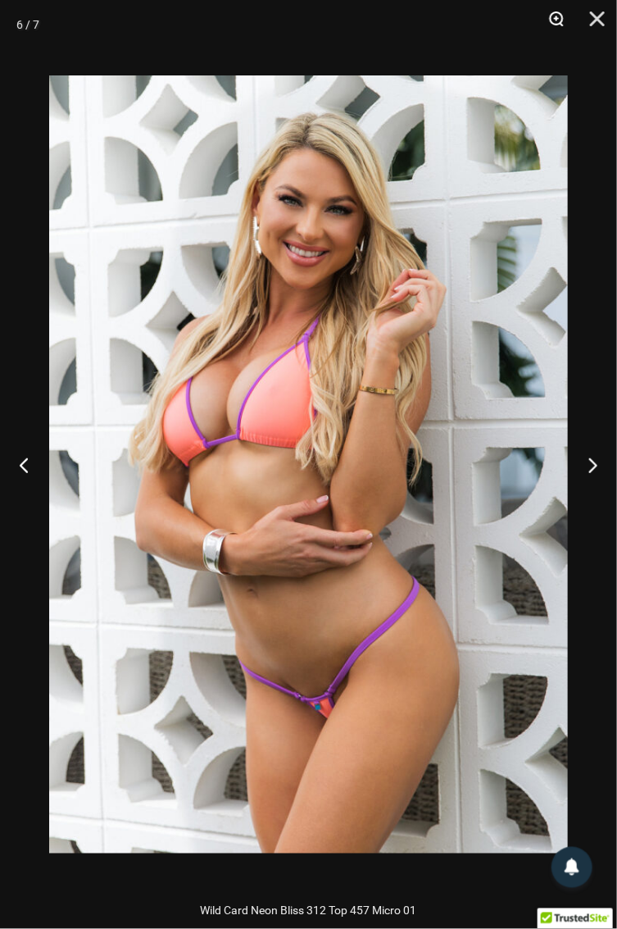
click at [558, 34] on button "Zoom" at bounding box center [550, 24] width 41 height 49
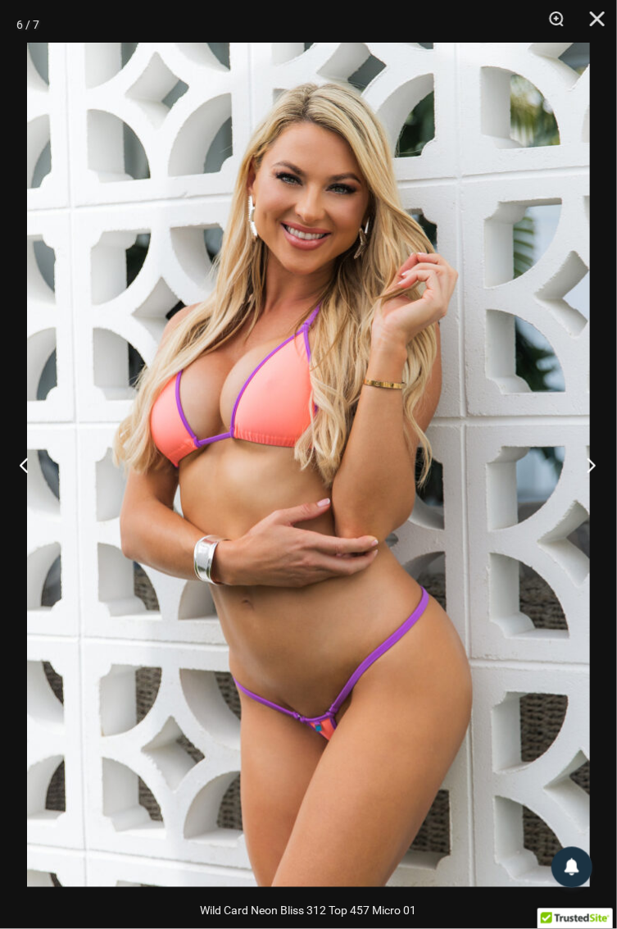
click at [599, 462] on button "Next" at bounding box center [586, 465] width 61 height 82
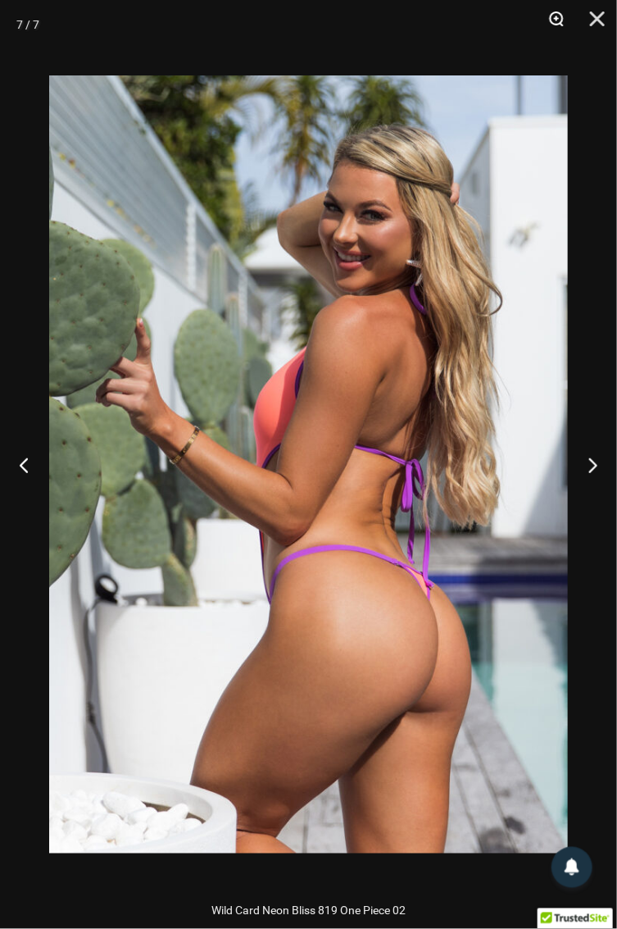
click at [558, 22] on button "Zoom" at bounding box center [550, 24] width 41 height 49
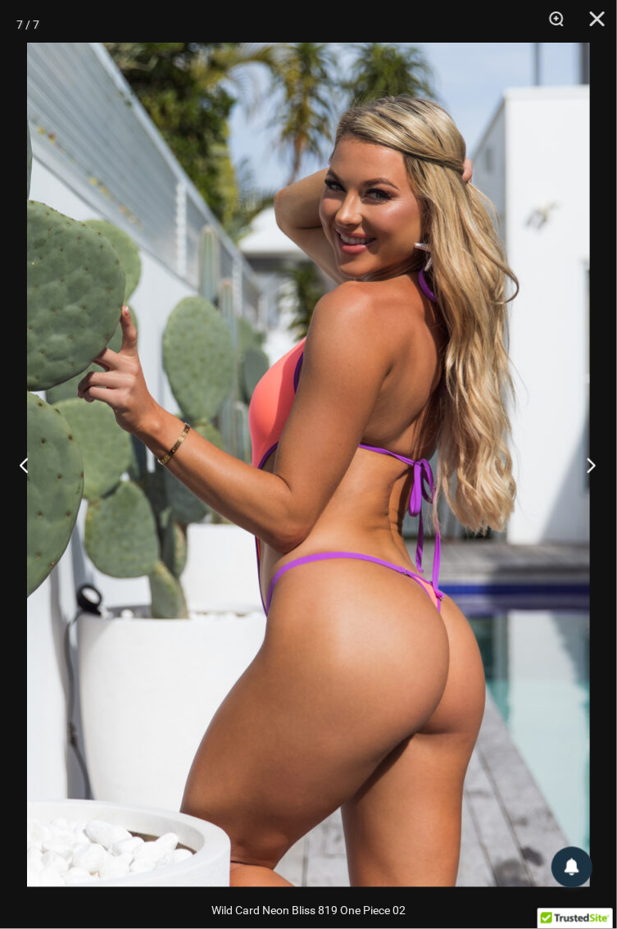
click at [596, 467] on button "Next" at bounding box center [586, 465] width 61 height 82
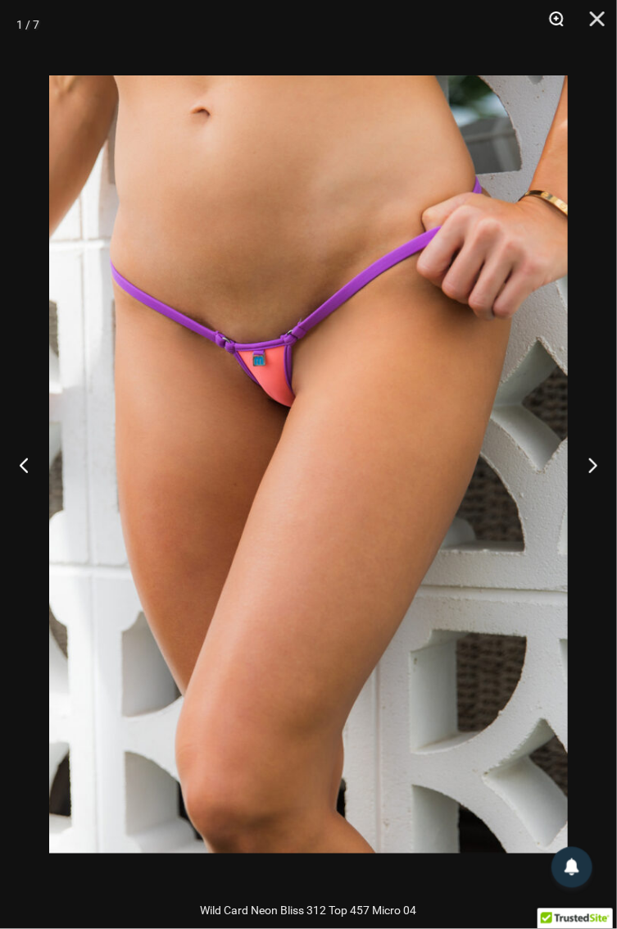
click at [557, 28] on button "Zoom" at bounding box center [550, 24] width 41 height 49
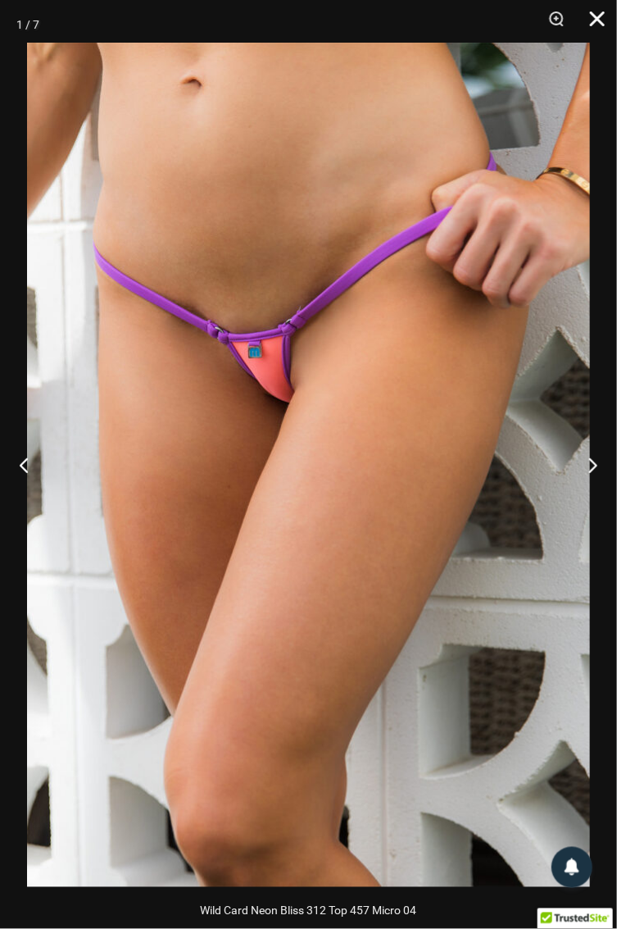
click at [597, 17] on button "Close" at bounding box center [591, 24] width 41 height 49
